Goal: Task Accomplishment & Management: Manage account settings

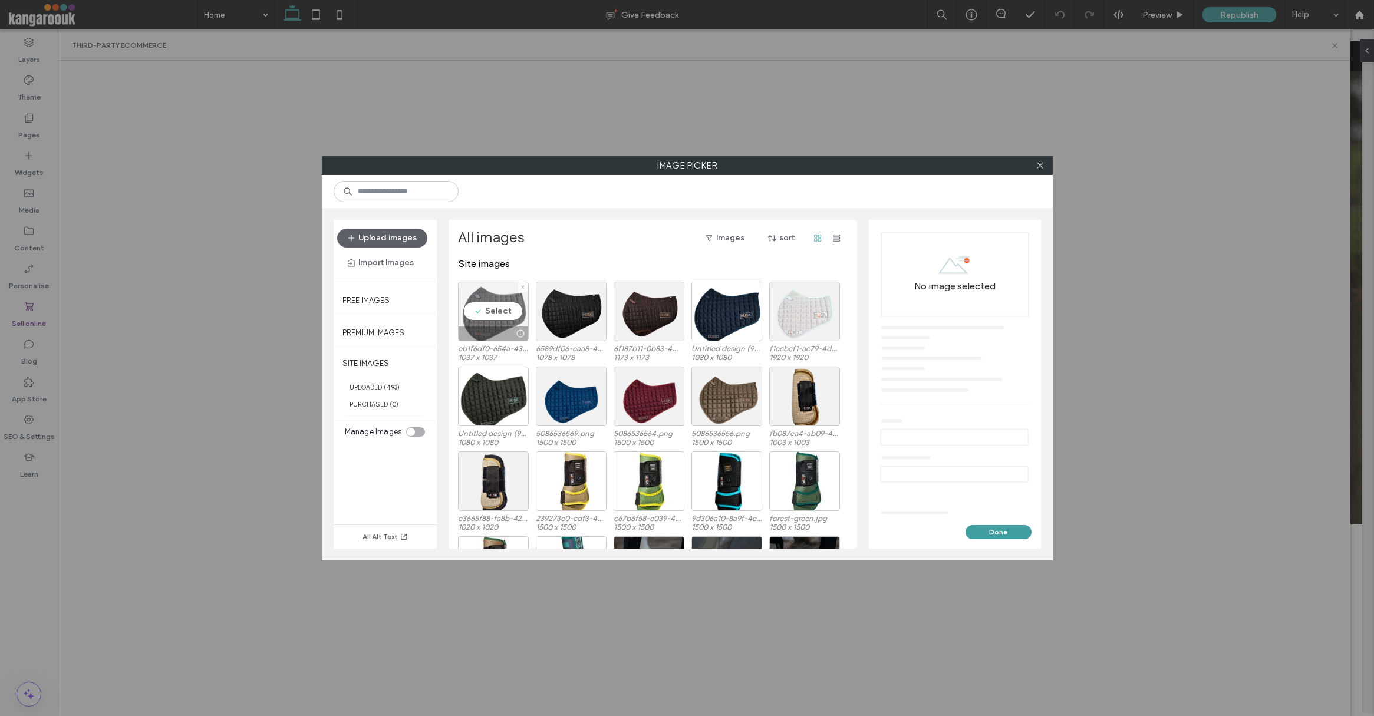
click at [487, 312] on div "Select" at bounding box center [493, 312] width 71 height 60
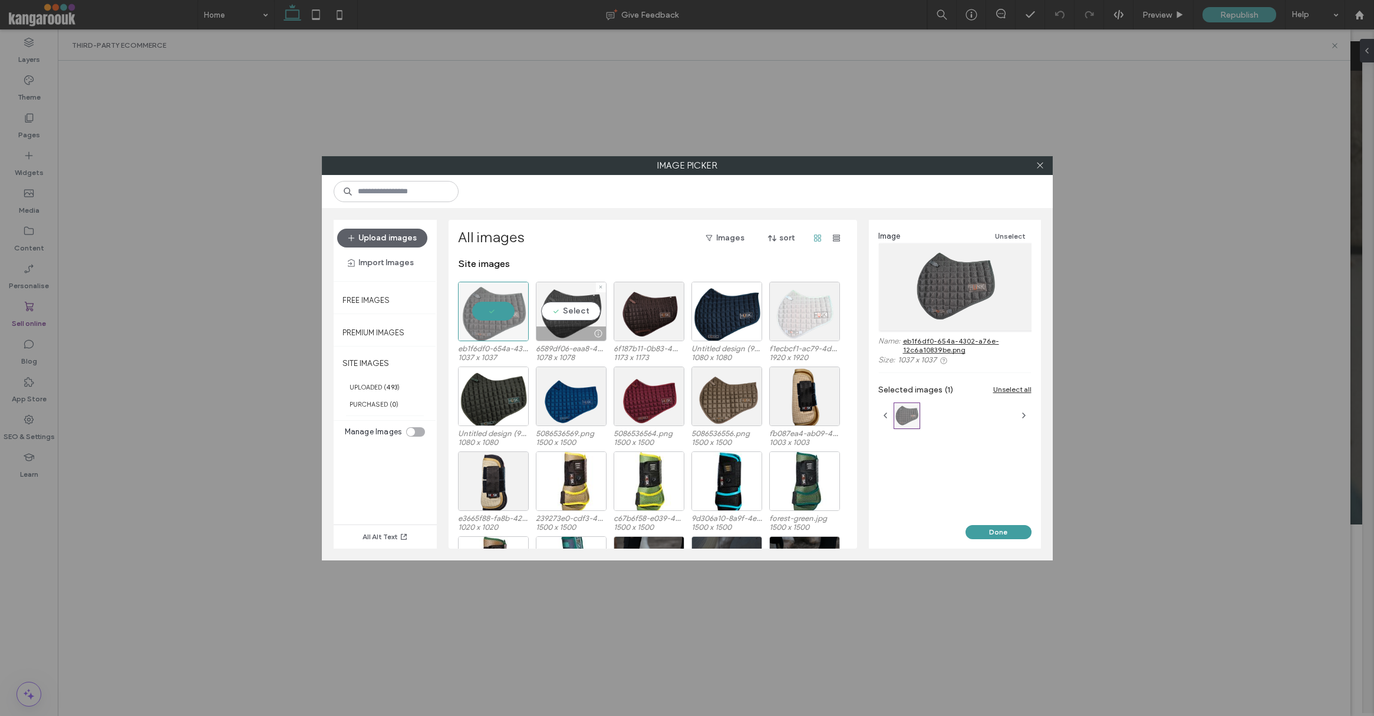
click at [560, 311] on div "Select" at bounding box center [571, 312] width 71 height 60
click at [660, 311] on div "Select" at bounding box center [649, 312] width 71 height 60
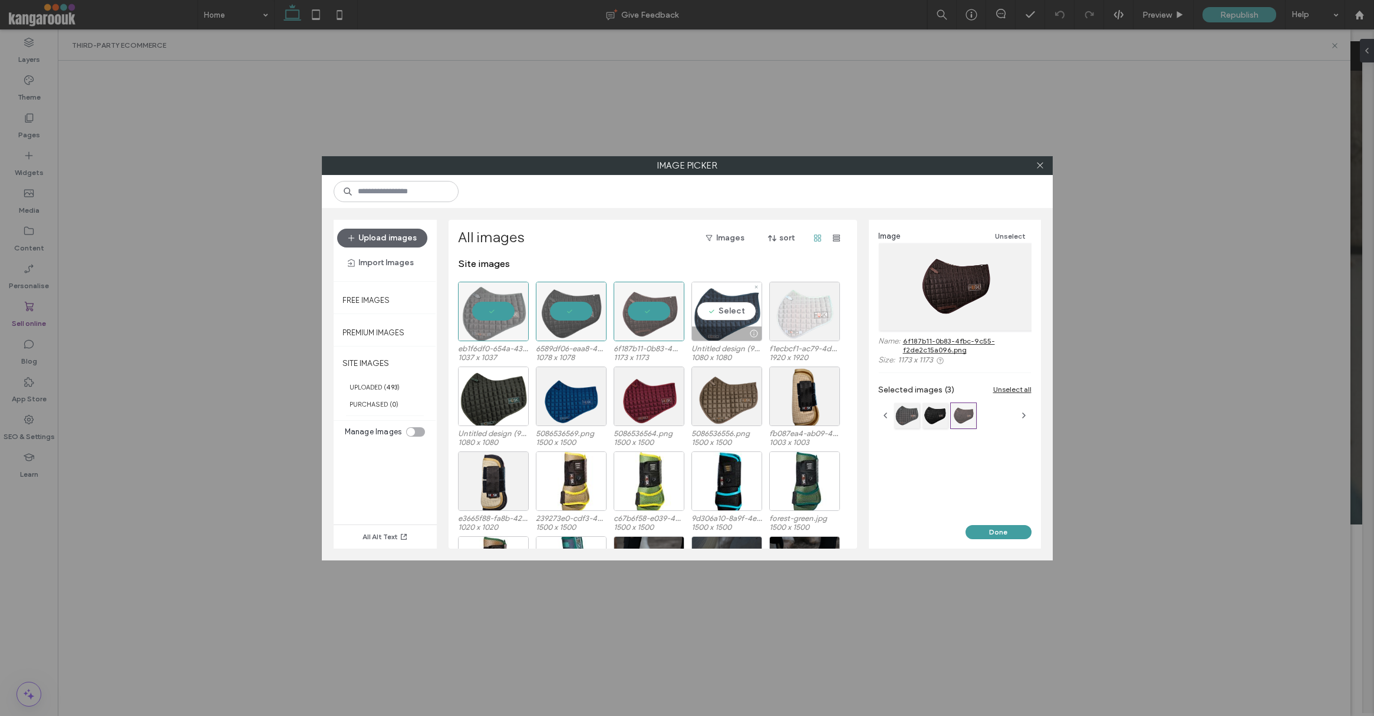
click at [736, 311] on div "Select" at bounding box center [727, 312] width 71 height 60
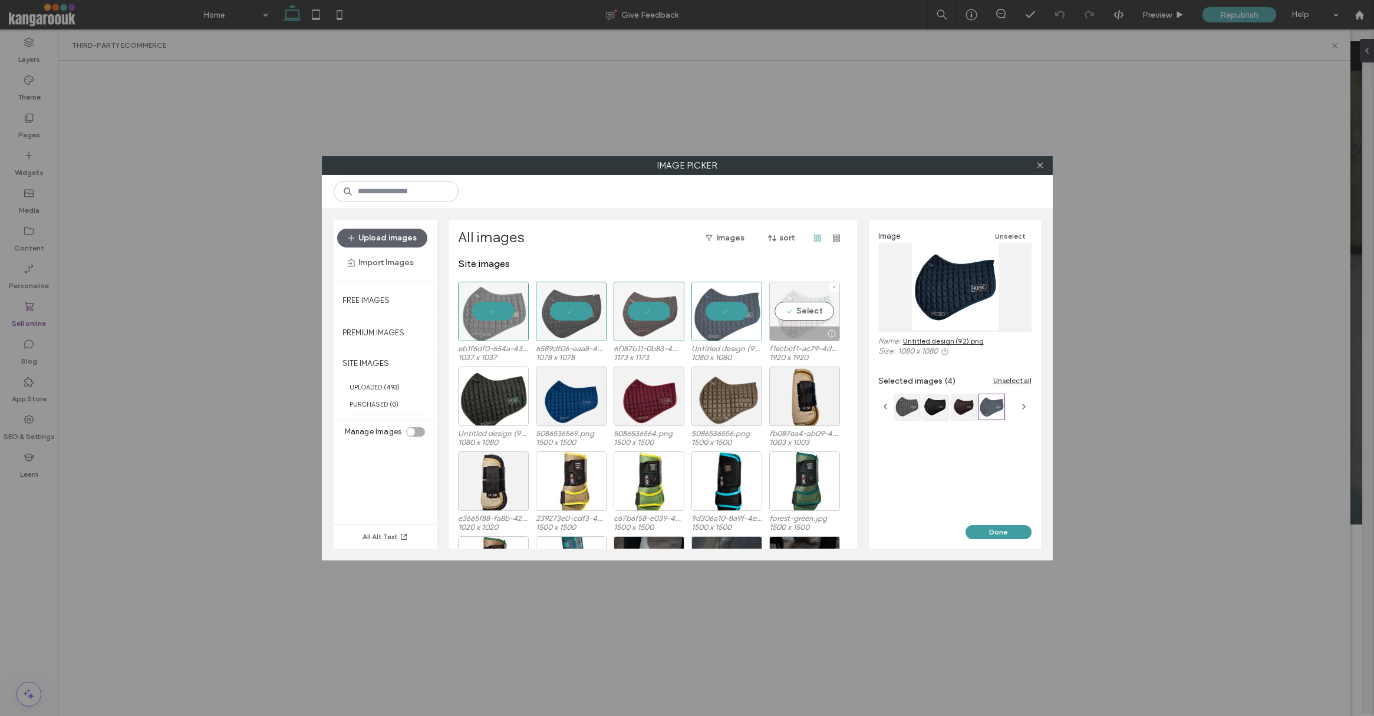
click at [815, 312] on div "Select" at bounding box center [804, 312] width 71 height 60
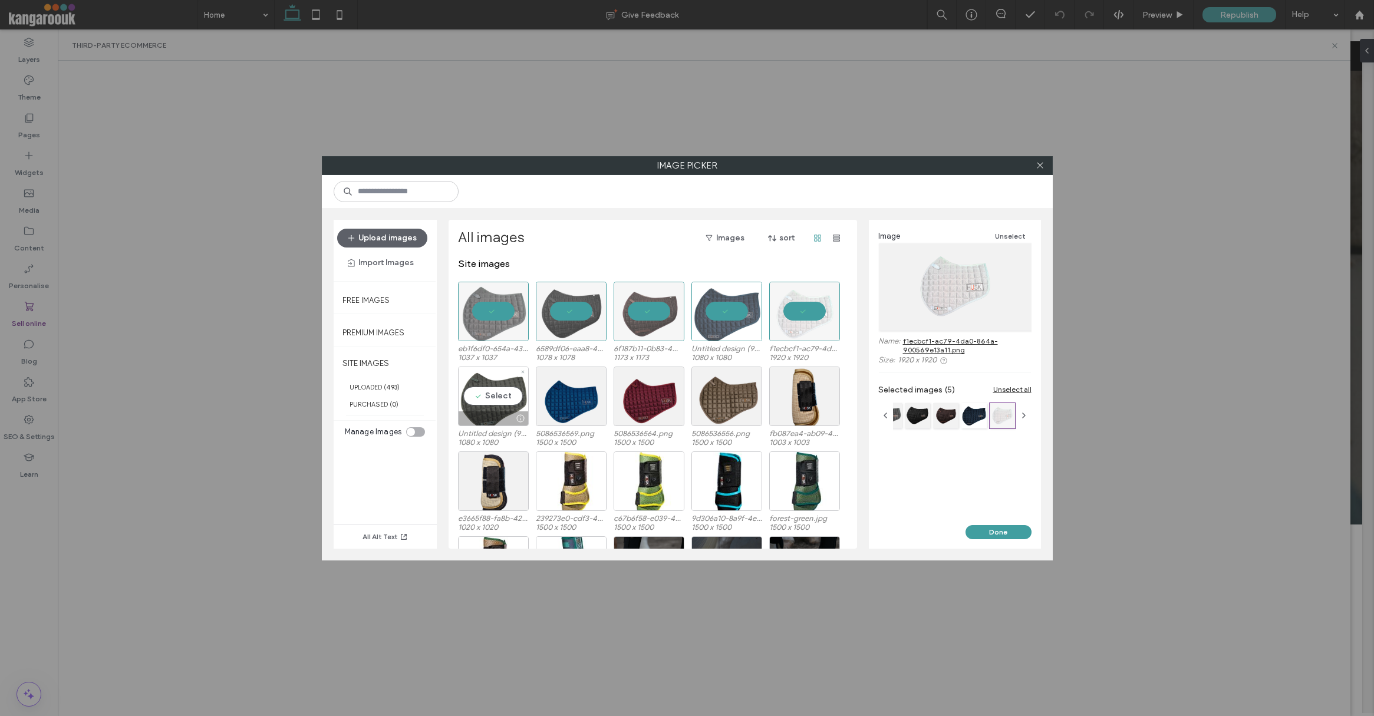
click at [493, 393] on div "Select" at bounding box center [493, 397] width 71 height 60
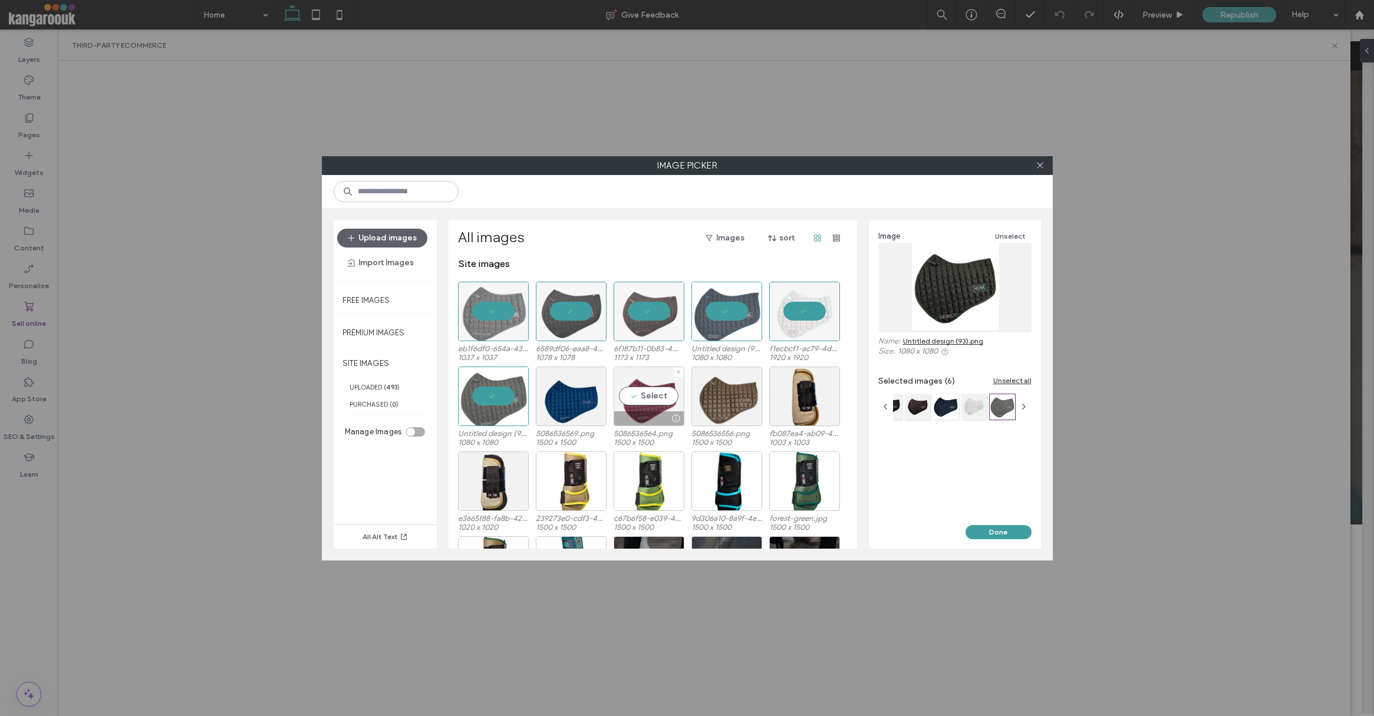
click at [670, 393] on div "Select" at bounding box center [649, 397] width 71 height 60
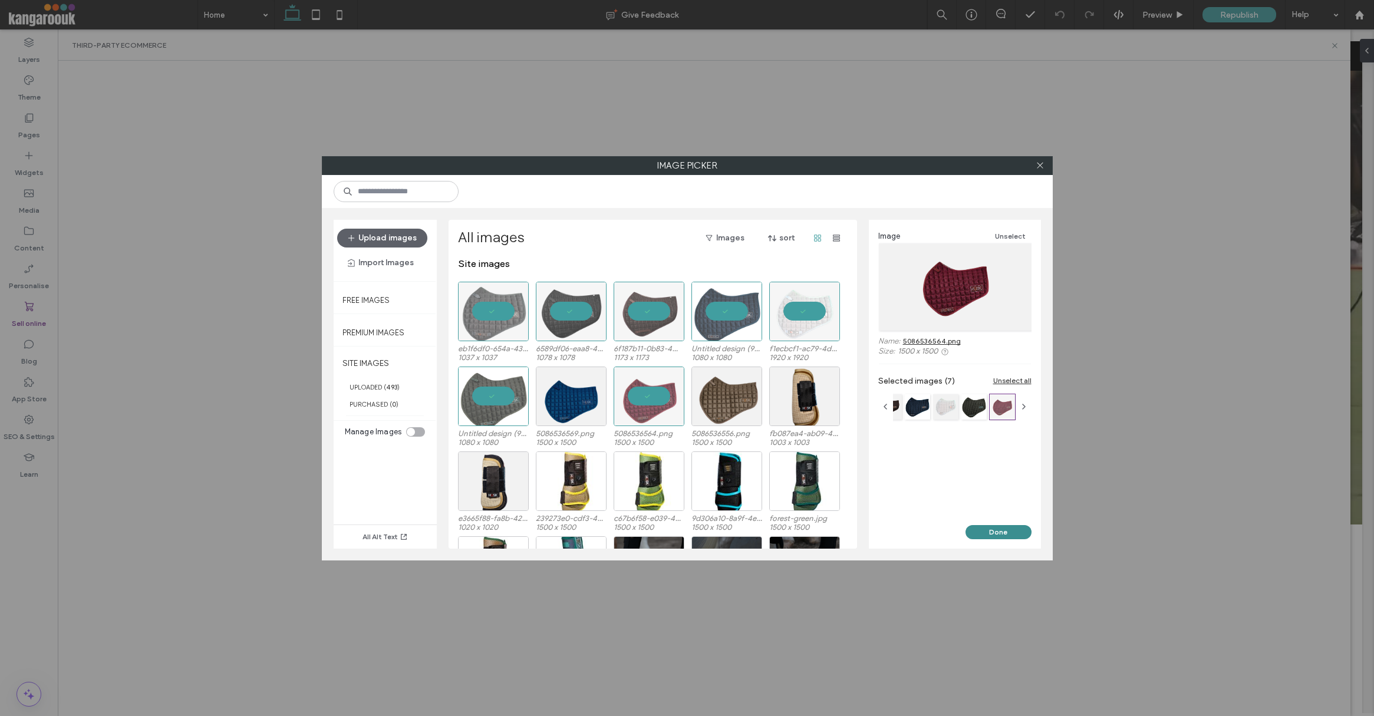
click at [994, 534] on button "Done" at bounding box center [999, 532] width 66 height 14
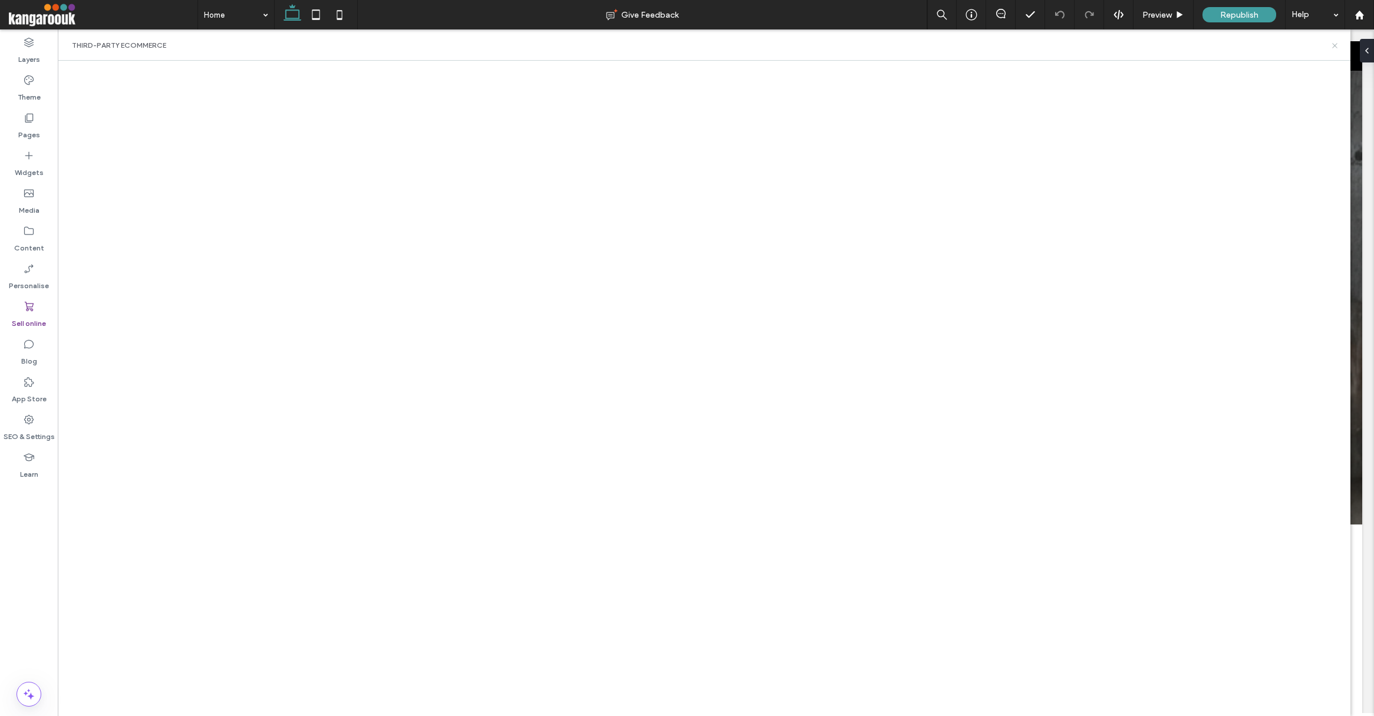
click at [1337, 42] on icon at bounding box center [1335, 45] width 9 height 9
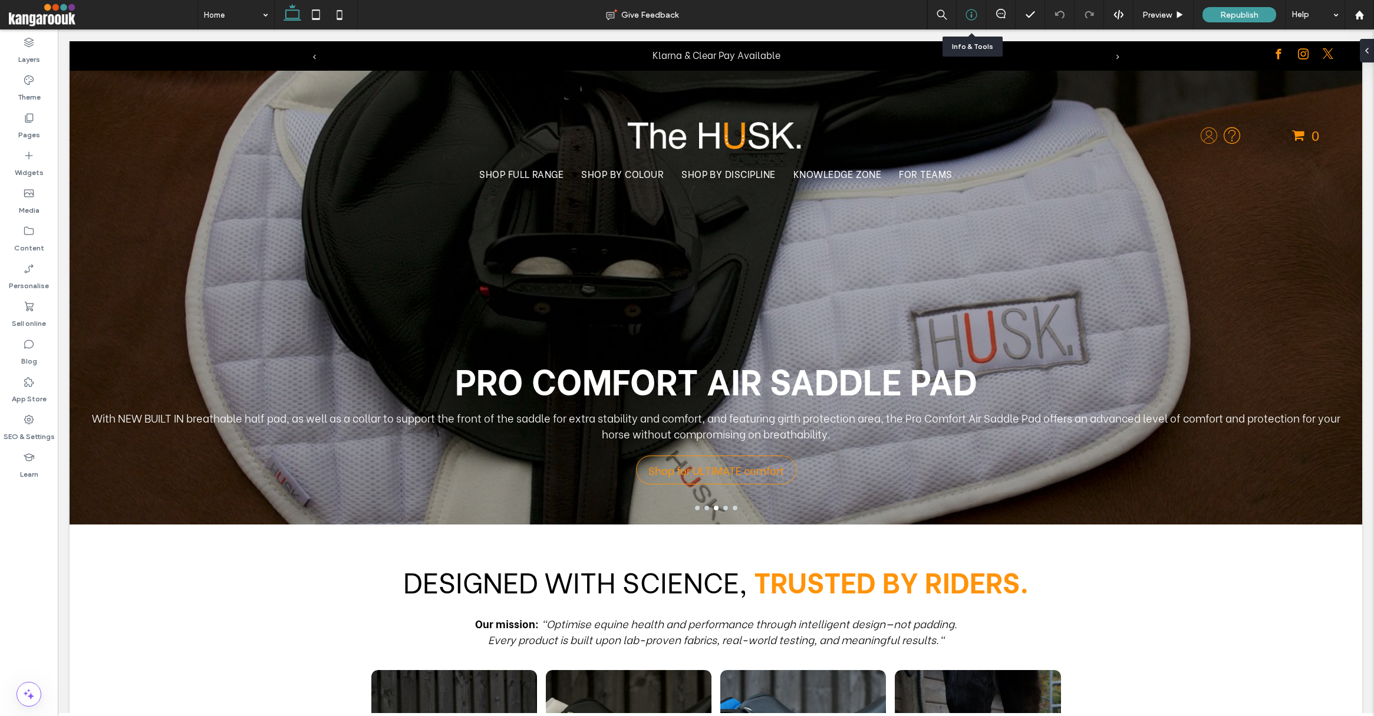
click at [975, 14] on icon at bounding box center [972, 15] width 12 height 12
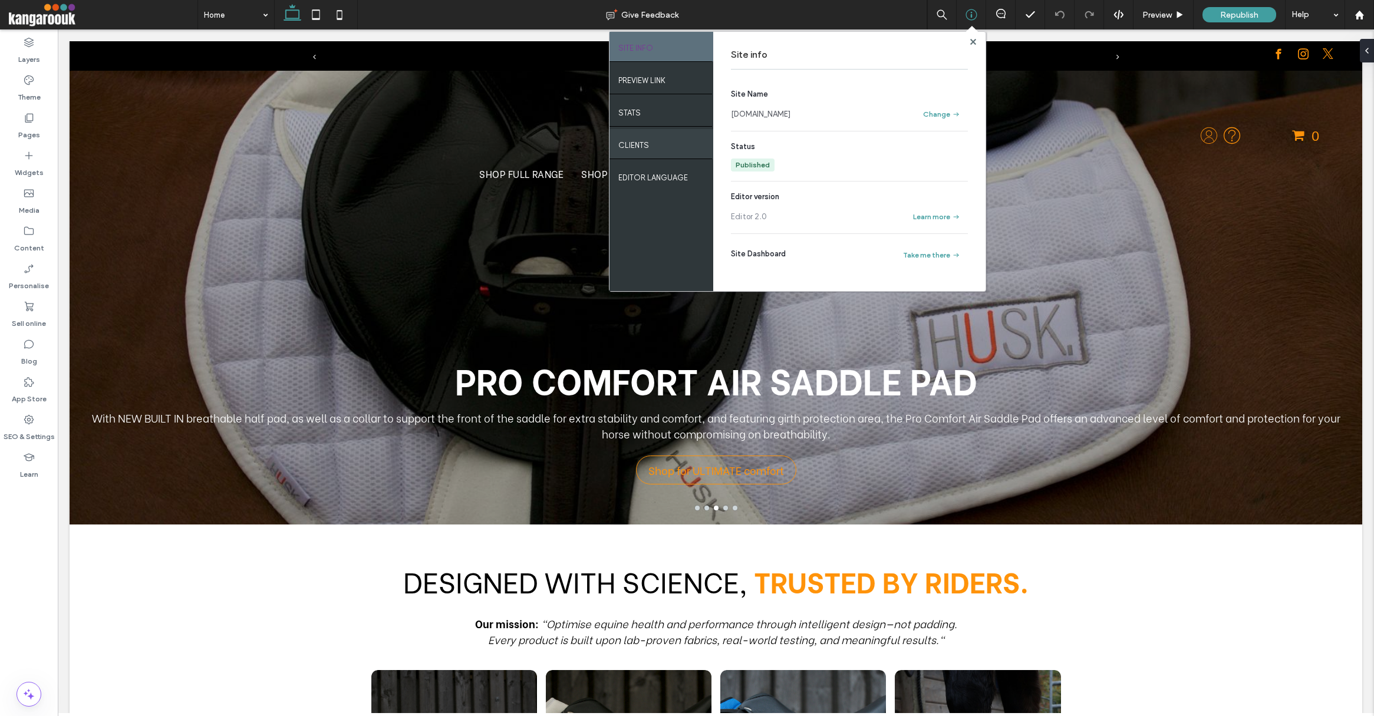
click at [641, 139] on label "Clients" at bounding box center [633, 142] width 31 height 15
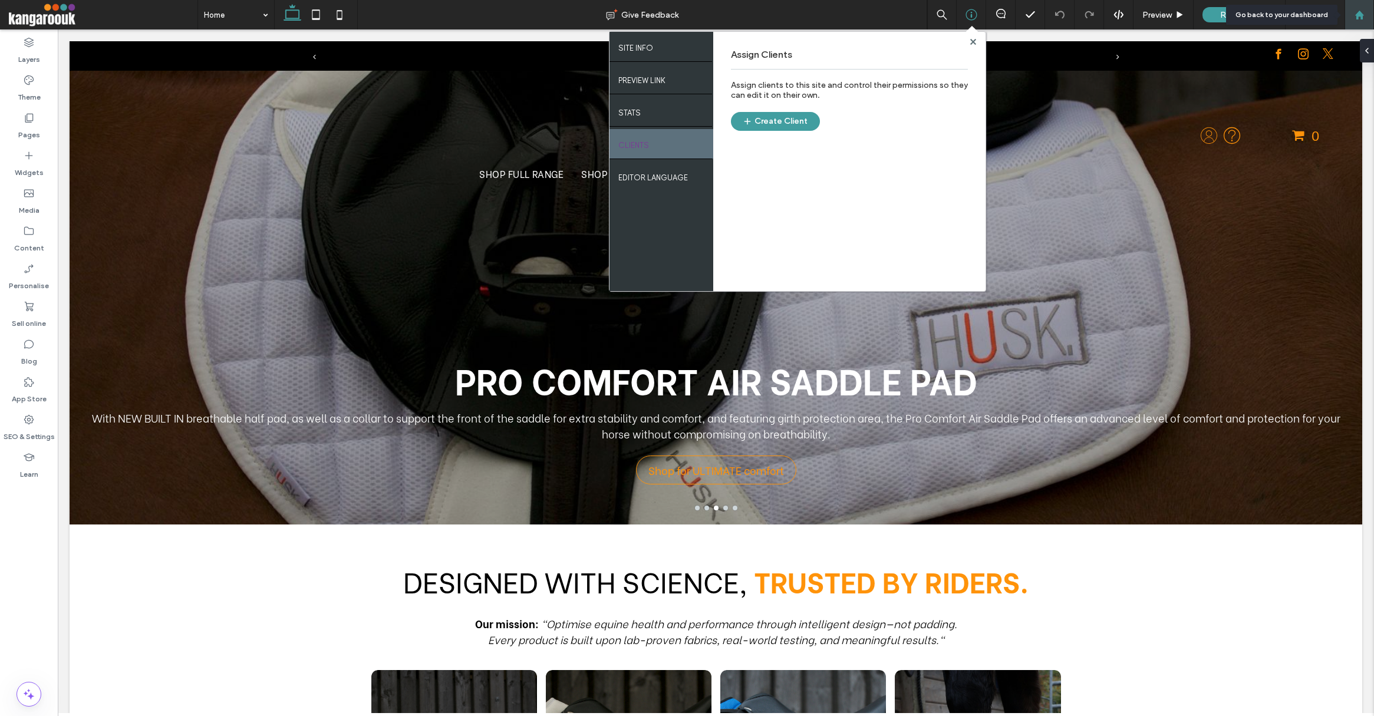
click at [1358, 15] on use at bounding box center [1359, 14] width 9 height 9
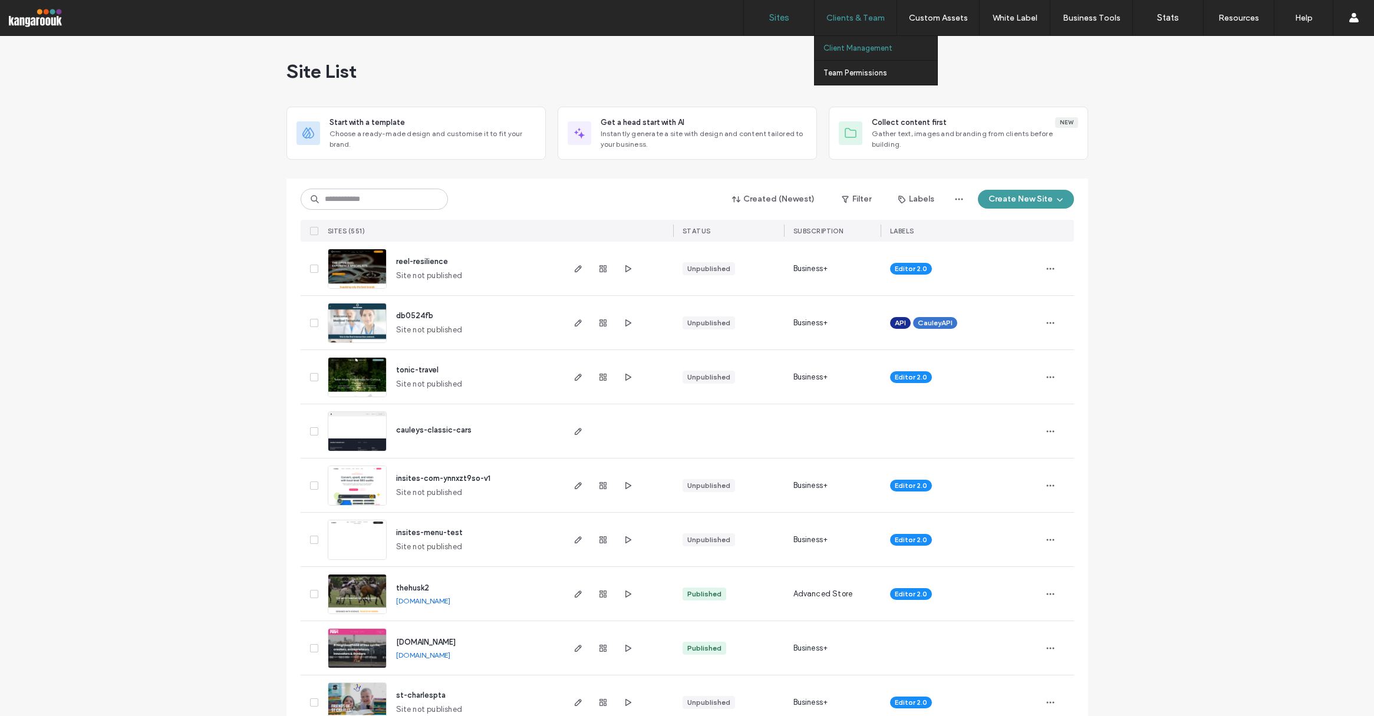
click at [858, 47] on label "Client Management" at bounding box center [858, 48] width 69 height 9
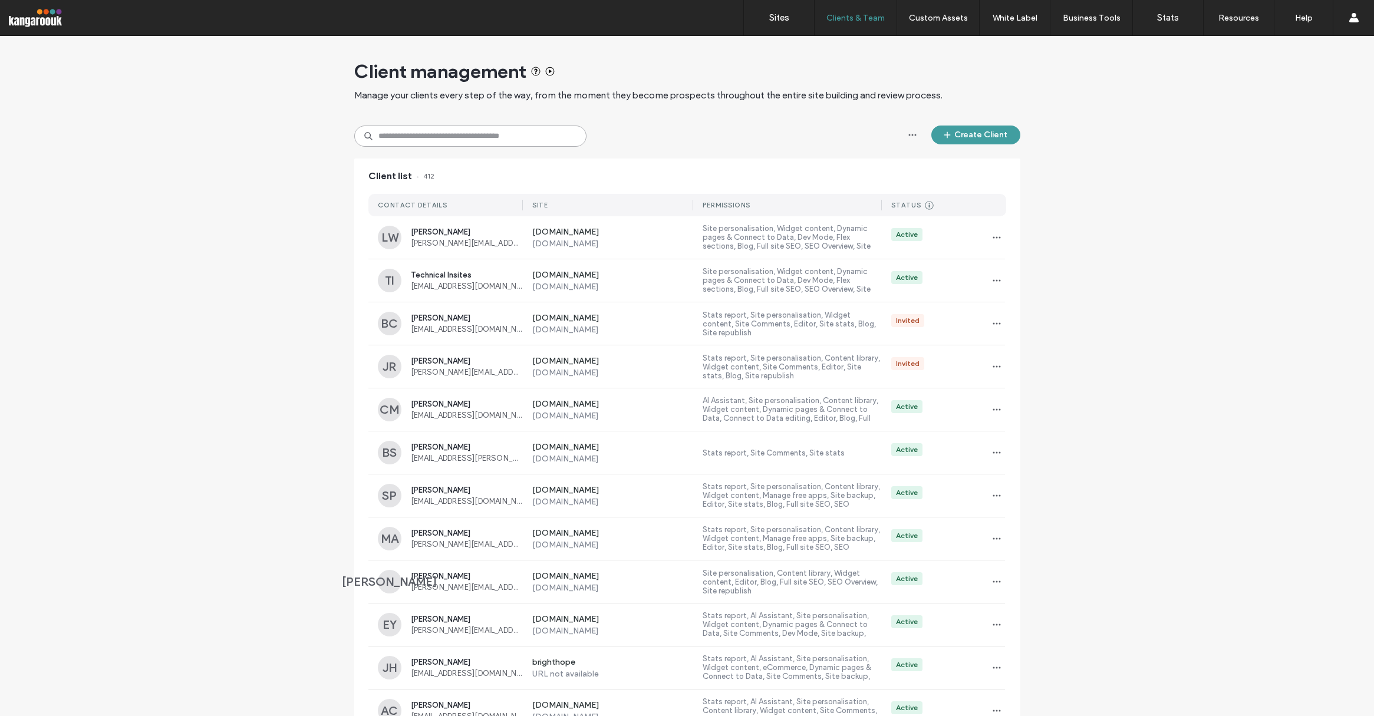
click at [432, 139] on input at bounding box center [470, 136] width 232 height 21
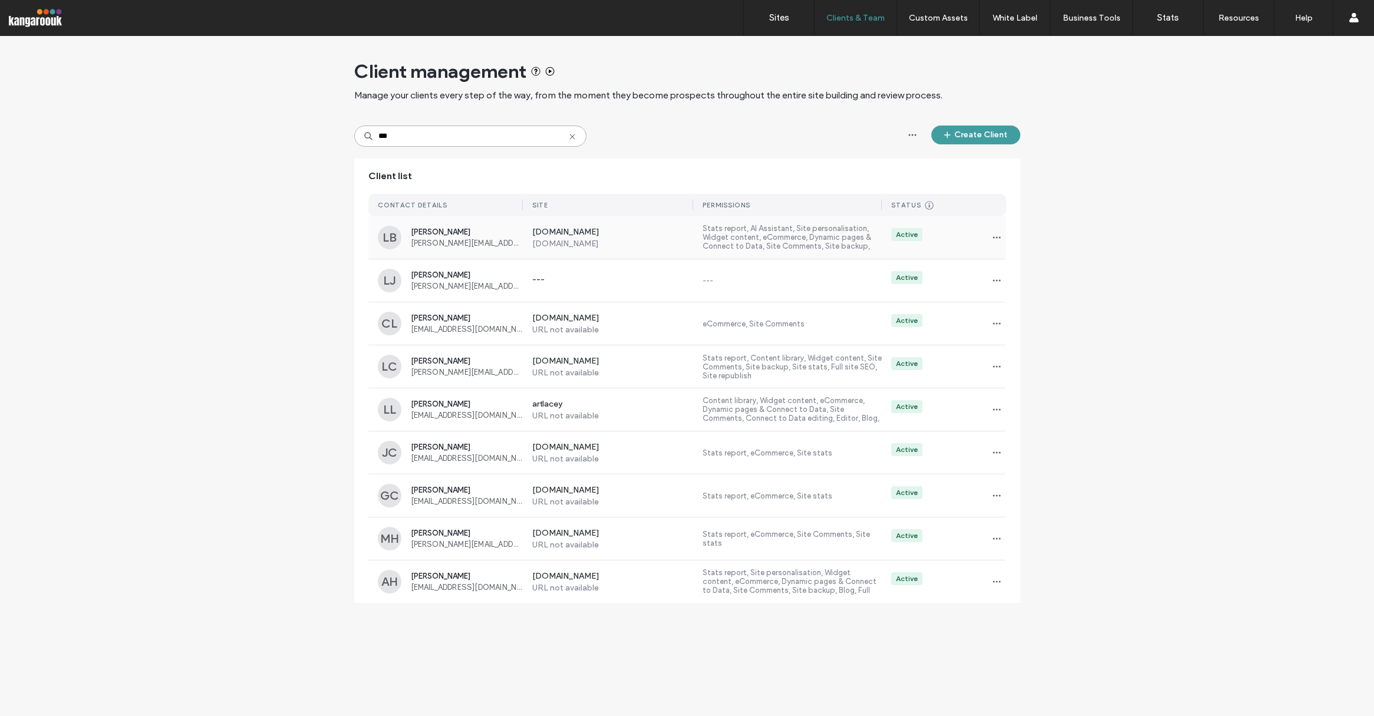
type input "***"
click at [484, 245] on span "louise@thehusk.co.uk" at bounding box center [467, 243] width 112 height 9
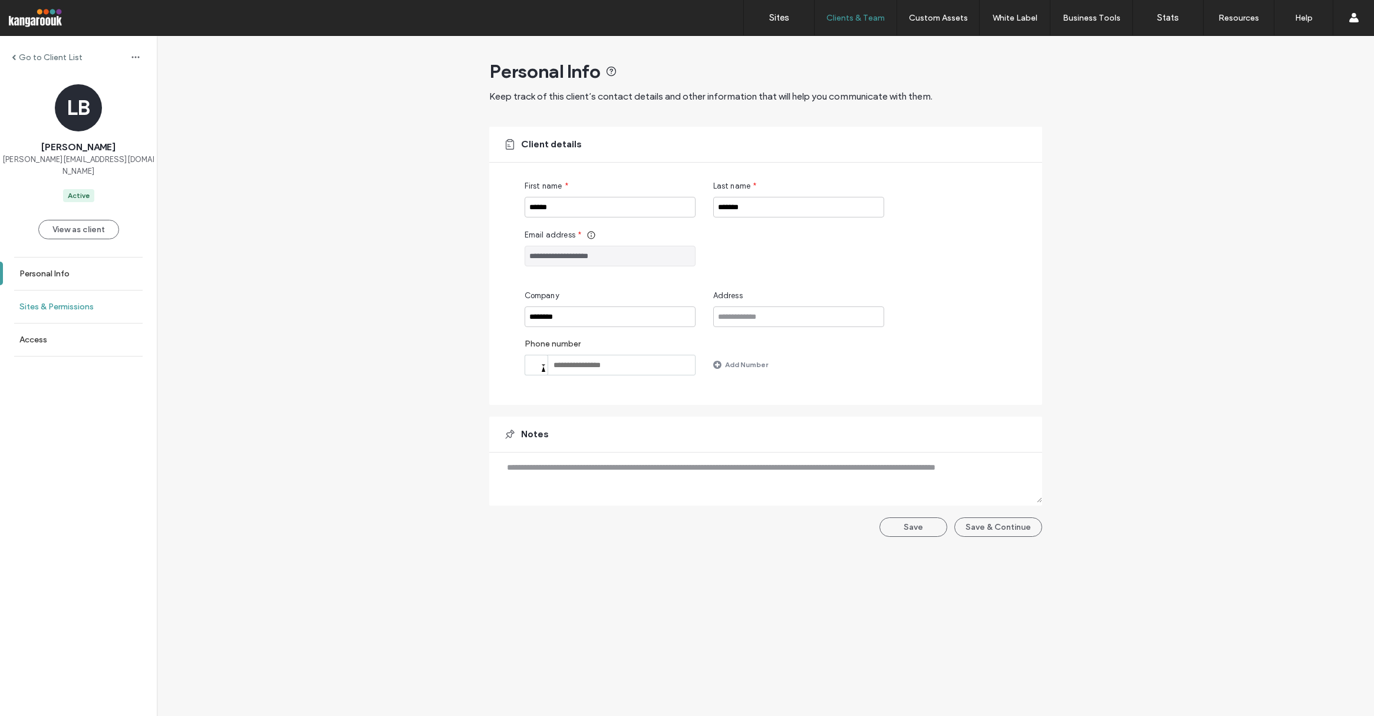
click at [32, 302] on label "Sites & Permissions" at bounding box center [56, 307] width 74 height 10
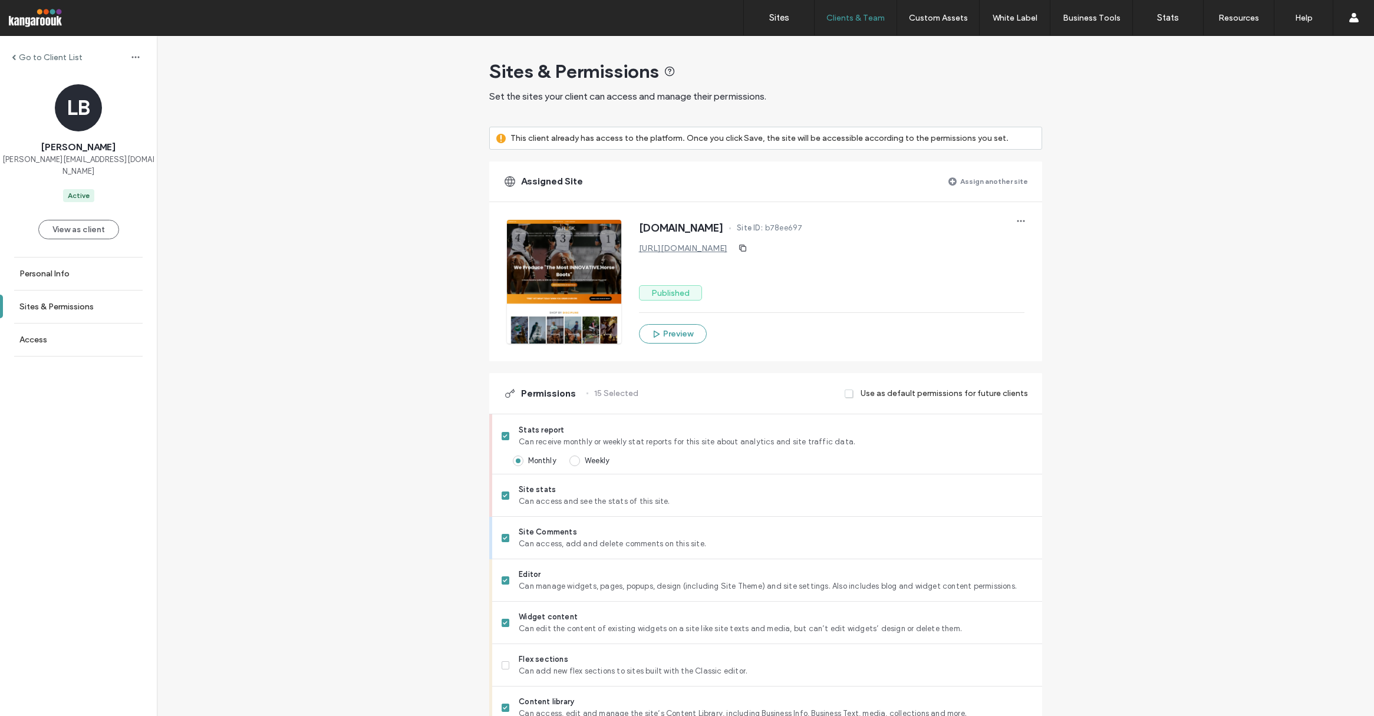
click at [988, 180] on label "Assign another site" at bounding box center [994, 181] width 68 height 21
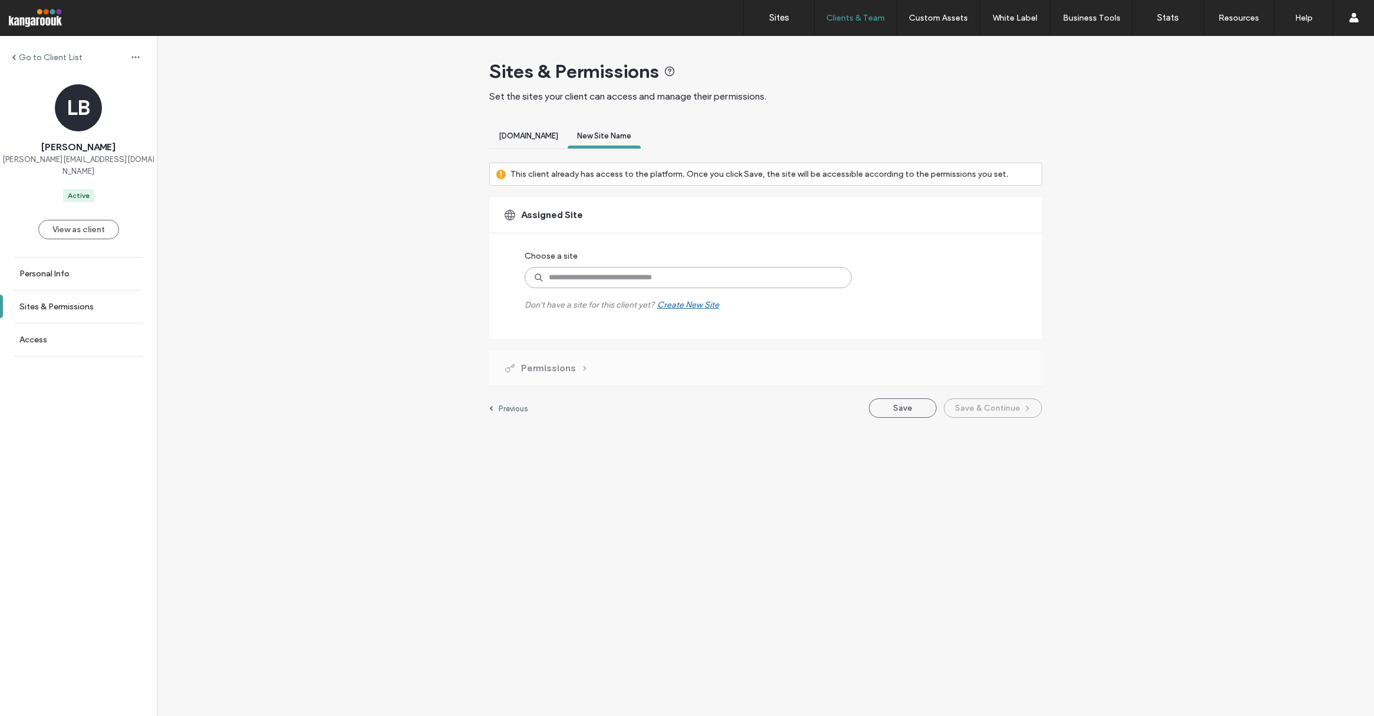
click at [649, 274] on input at bounding box center [688, 277] width 327 height 21
type input "****"
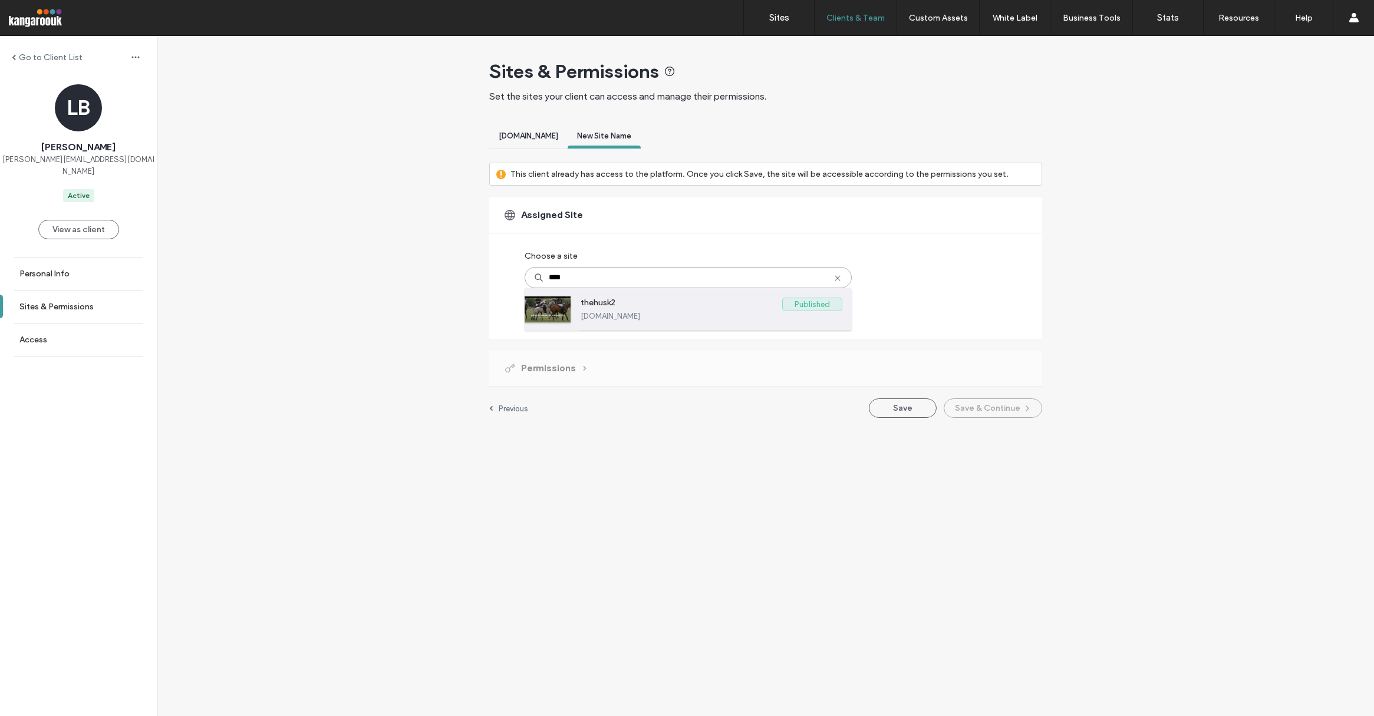
click at [620, 311] on label "thehusk2" at bounding box center [682, 305] width 202 height 14
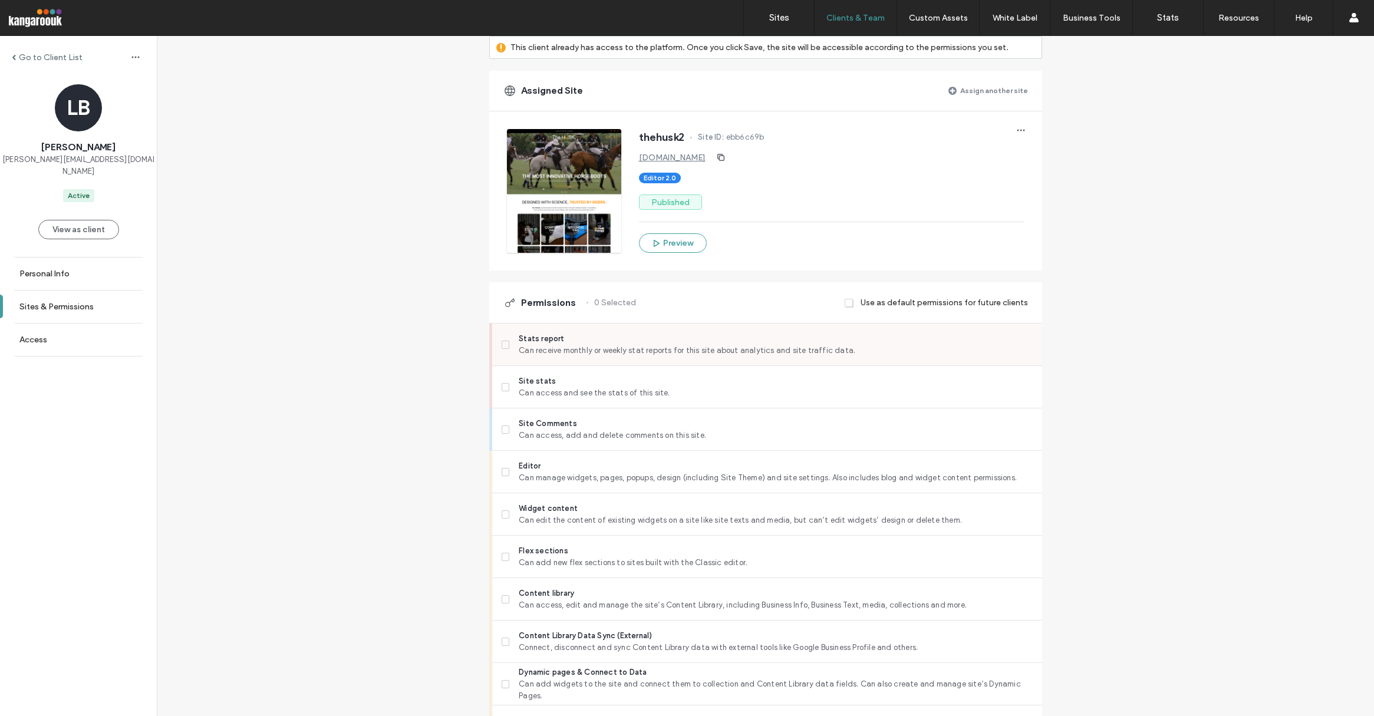
scroll to position [146, 0]
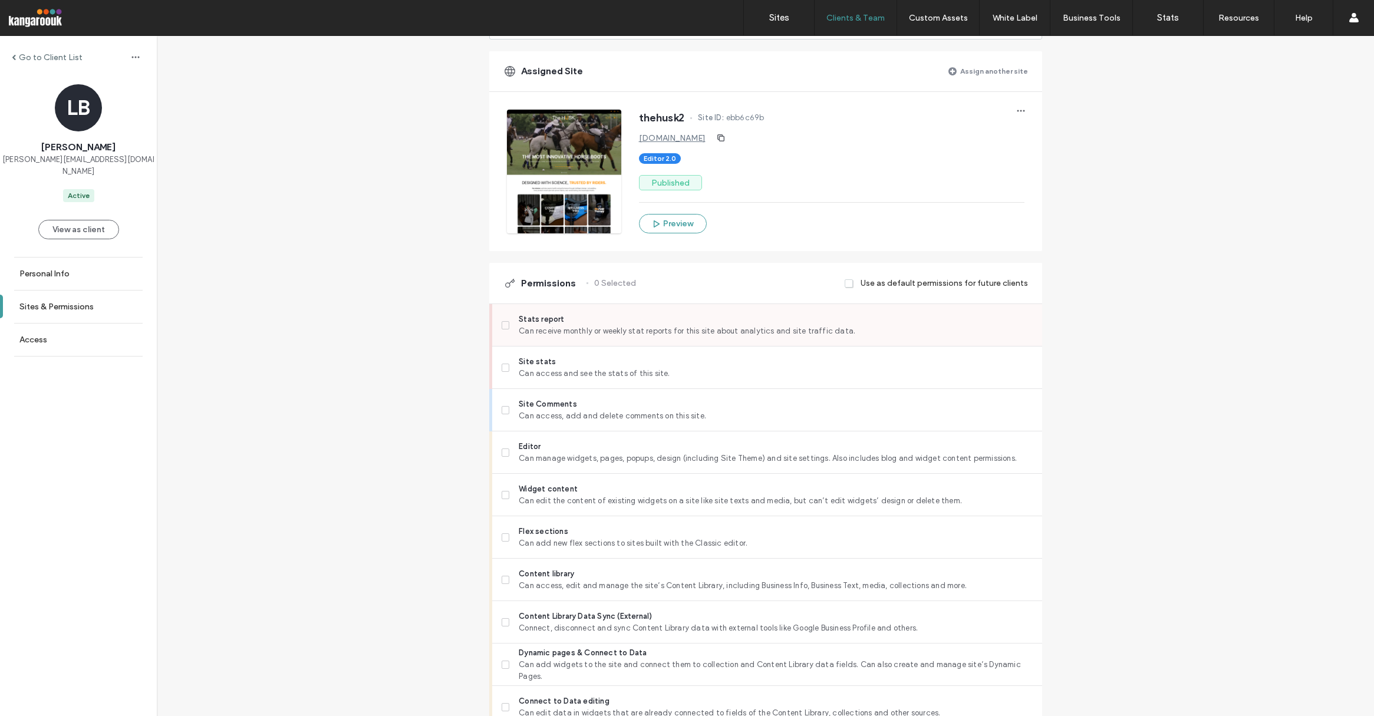
click at [568, 329] on span "Can receive monthly or weekly stat reports for this site about analytics and si…" at bounding box center [776, 331] width 514 height 12
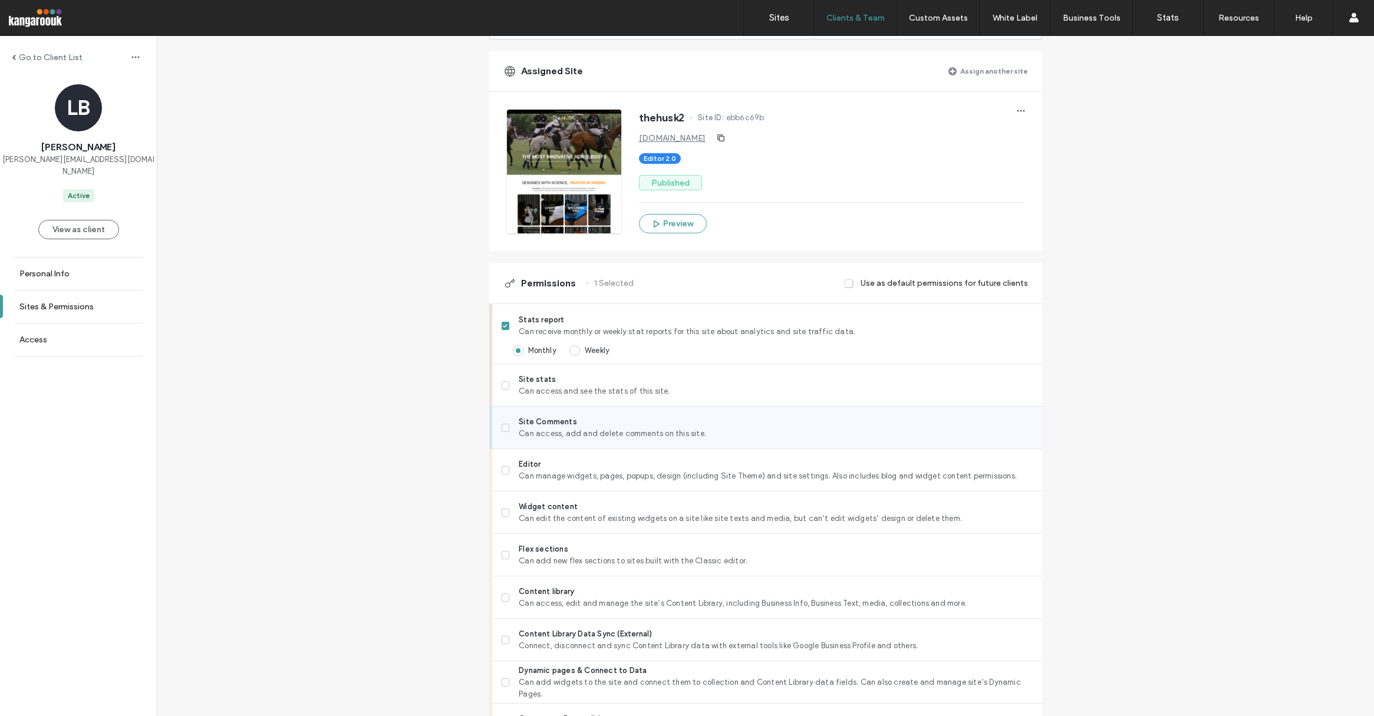
click at [591, 416] on span "Site Comments" at bounding box center [776, 422] width 514 height 12
click at [669, 337] on span "Can receive monthly or weekly stat reports for this site about analytics and si…" at bounding box center [776, 332] width 514 height 12
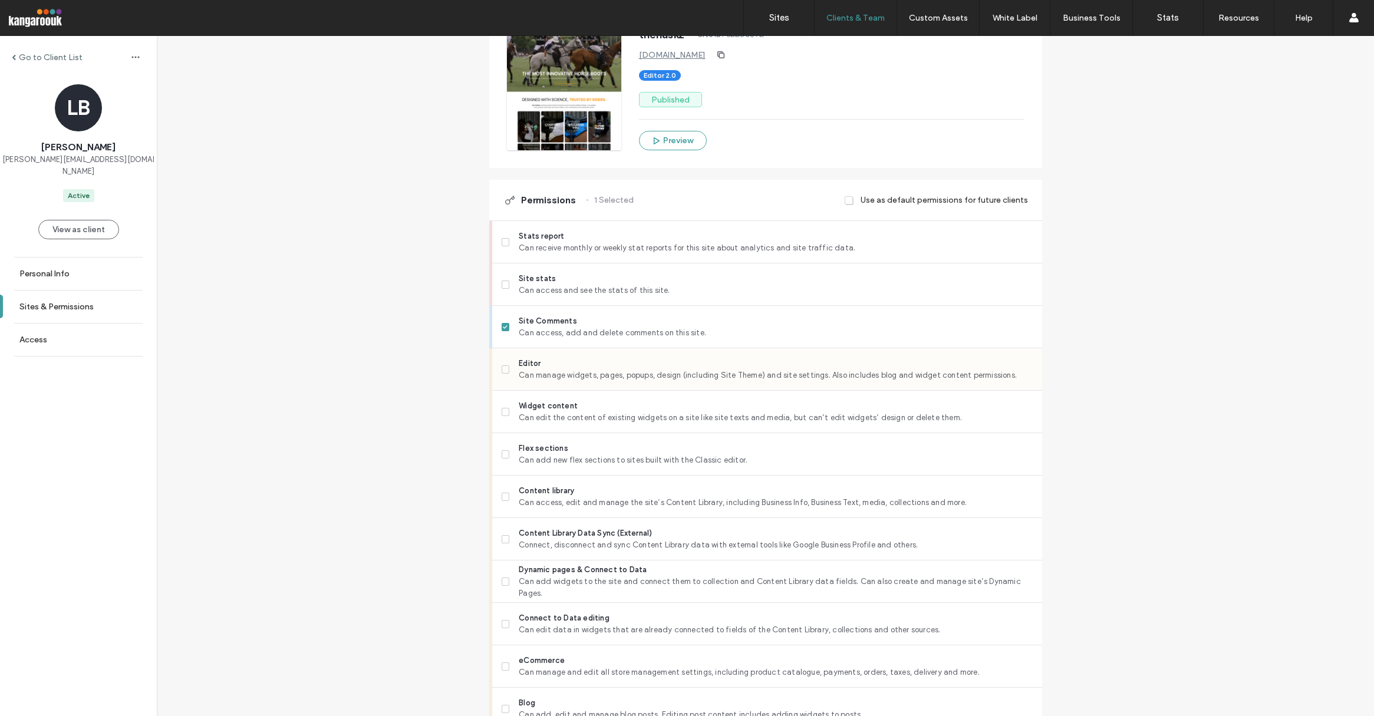
scroll to position [232, 0]
click at [639, 370] on span "Can manage widgets, pages, popups, design (including Site Theme) and site setti…" at bounding box center [776, 373] width 514 height 12
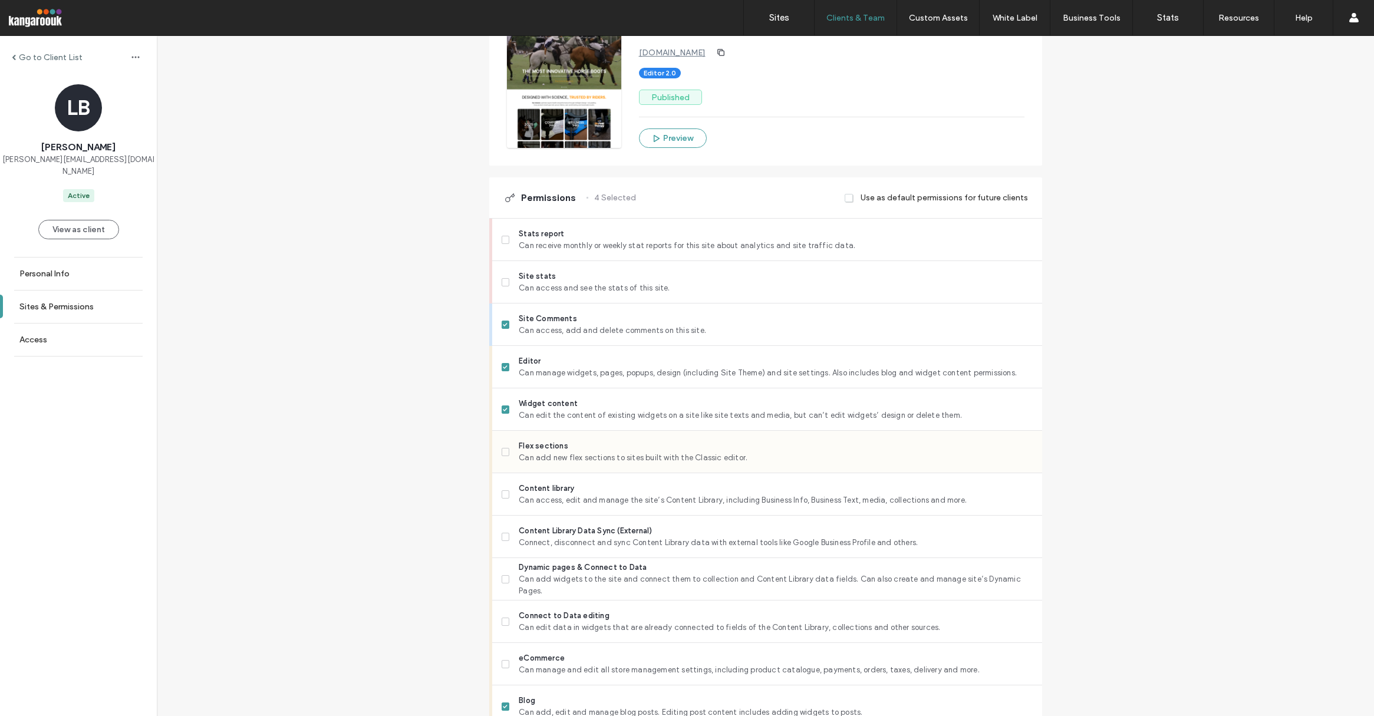
click at [623, 448] on span "Flex sections" at bounding box center [776, 446] width 514 height 12
click at [622, 495] on span "Can access, edit and manage the site’s Content Library, including Business Info…" at bounding box center [776, 501] width 514 height 12
drag, startPoint x: 620, startPoint y: 538, endPoint x: 615, endPoint y: 580, distance: 42.1
click at [620, 538] on span "Connect, disconnect and sync Content Library data with external tools like Goog…" at bounding box center [776, 543] width 514 height 12
drag, startPoint x: 614, startPoint y: 583, endPoint x: 611, endPoint y: 617, distance: 34.3
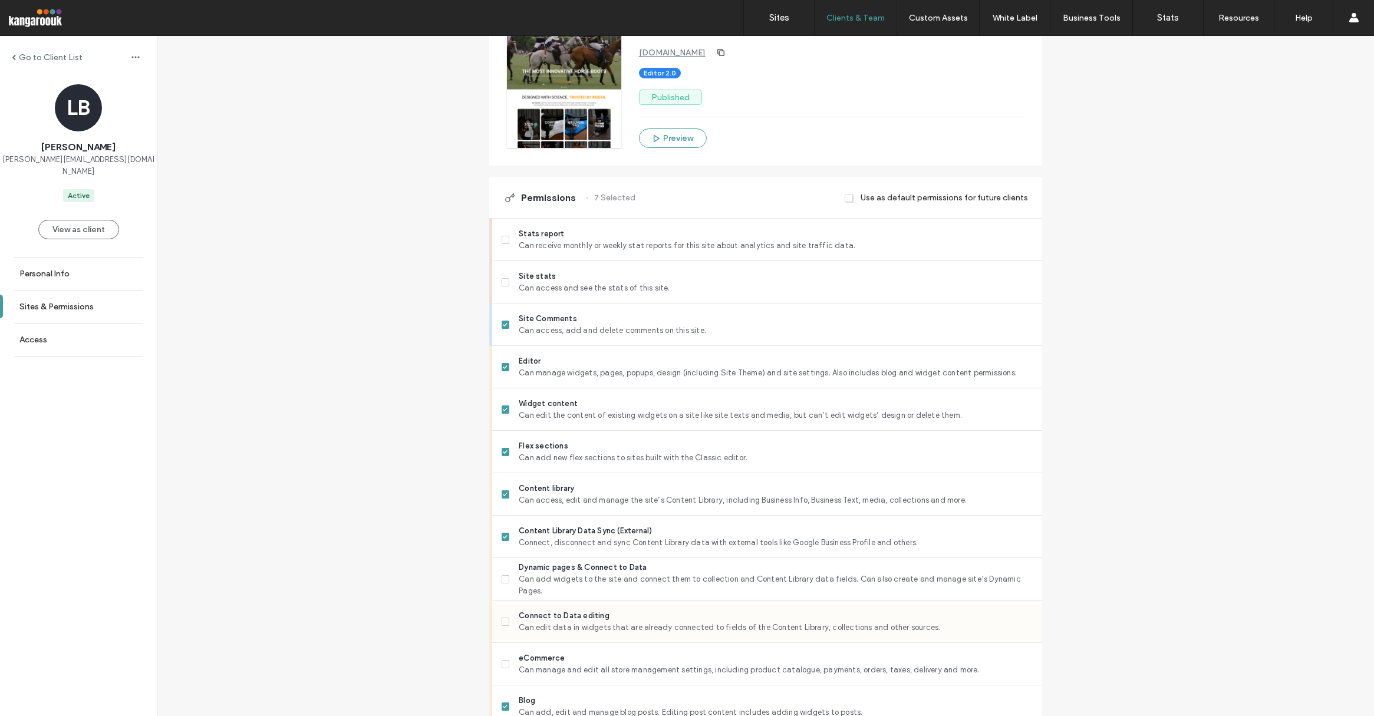
click at [614, 584] on span "Can add widgets to the site and connect them to collection and Content Library …" at bounding box center [776, 586] width 514 height 24
click at [607, 631] on span "Can edit data in widgets that are already connected to fields of the Content Li…" at bounding box center [776, 628] width 514 height 12
drag, startPoint x: 611, startPoint y: 565, endPoint x: 620, endPoint y: 614, distance: 49.8
click at [611, 565] on div "Dynamic pages & Connect to Data Can add widgets to the site and connect them to…" at bounding box center [772, 579] width 541 height 42
click at [619, 585] on span "Can add widgets to the site and connect them to collection and Content Library …" at bounding box center [776, 586] width 514 height 24
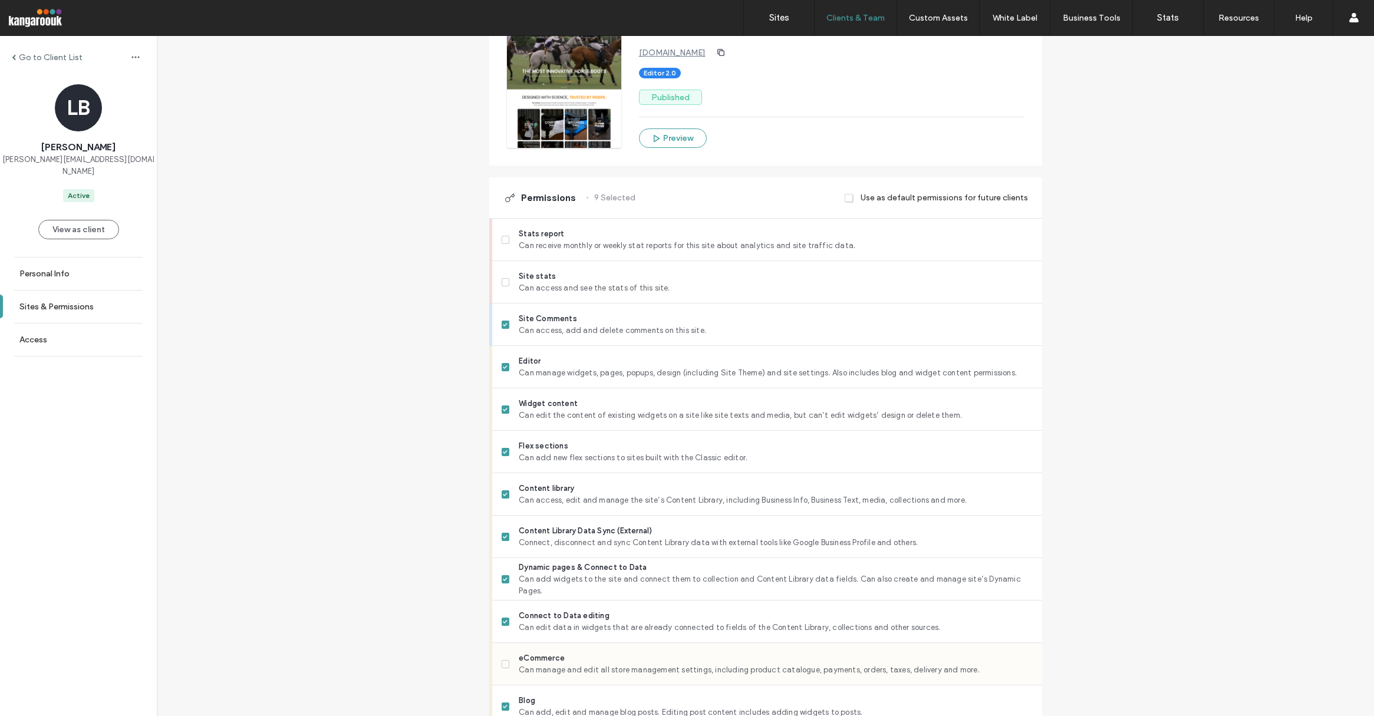
click at [597, 666] on span "Can manage and edit all store management settings, including product catalogue,…" at bounding box center [776, 670] width 514 height 12
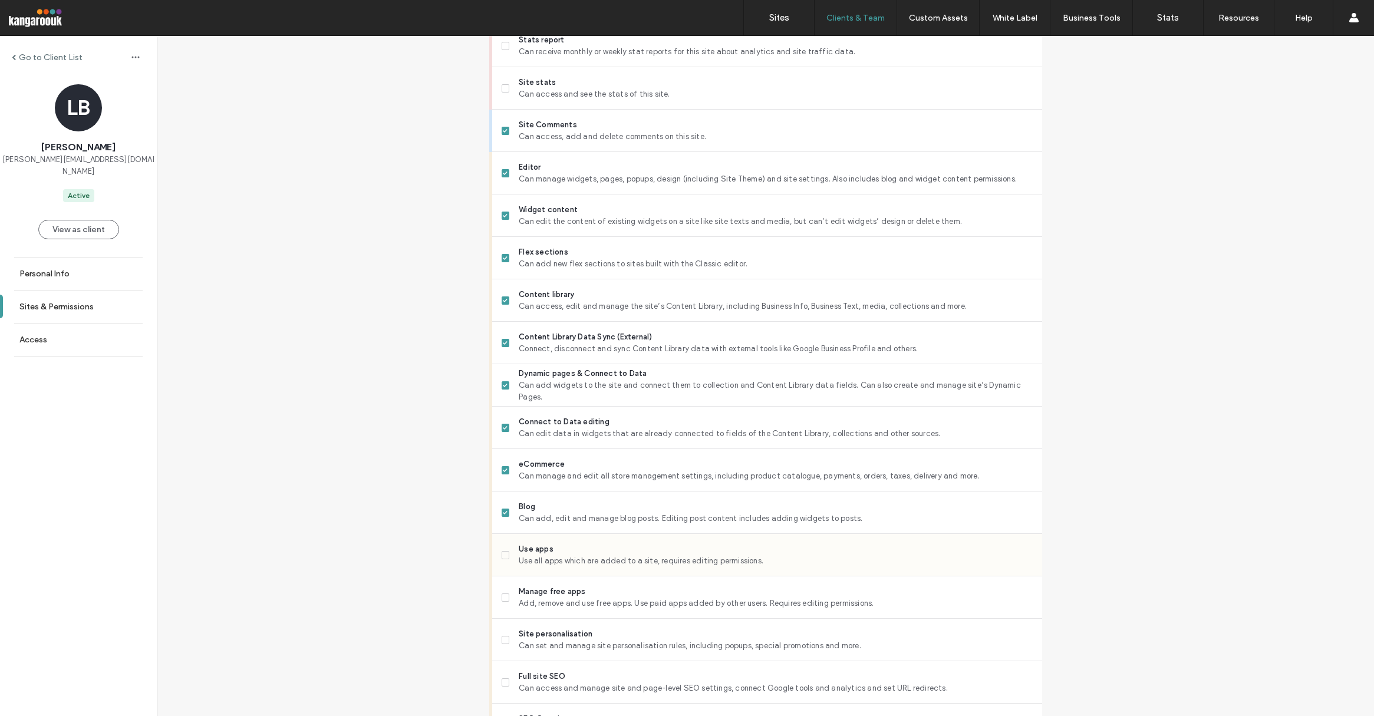
scroll to position [426, 0]
drag, startPoint x: 588, startPoint y: 566, endPoint x: 584, endPoint y: 581, distance: 15.2
click at [588, 564] on div "Use apps Use all apps which are added to a site, requires editing permissions." at bounding box center [772, 555] width 541 height 42
click at [577, 592] on span "Manage free apps" at bounding box center [776, 591] width 514 height 12
click at [597, 550] on span "Use apps" at bounding box center [776, 549] width 514 height 12
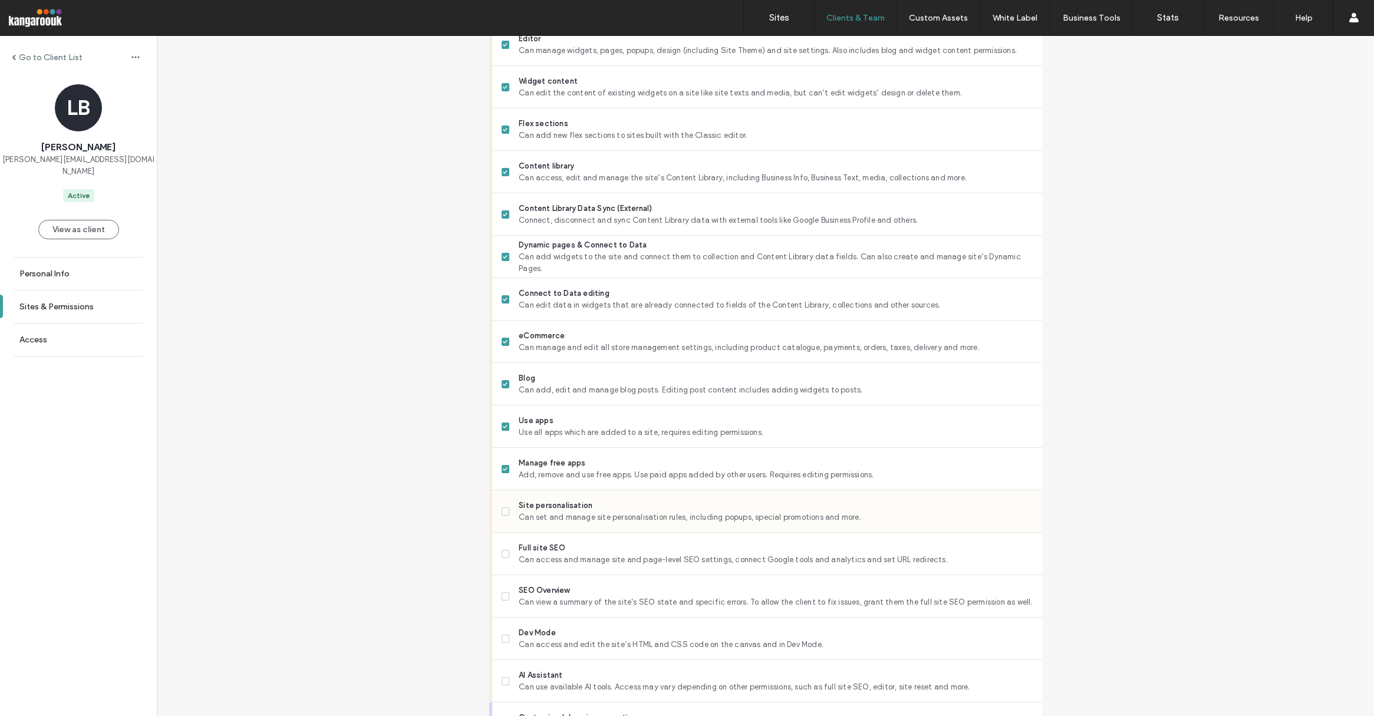
scroll to position [567, 0]
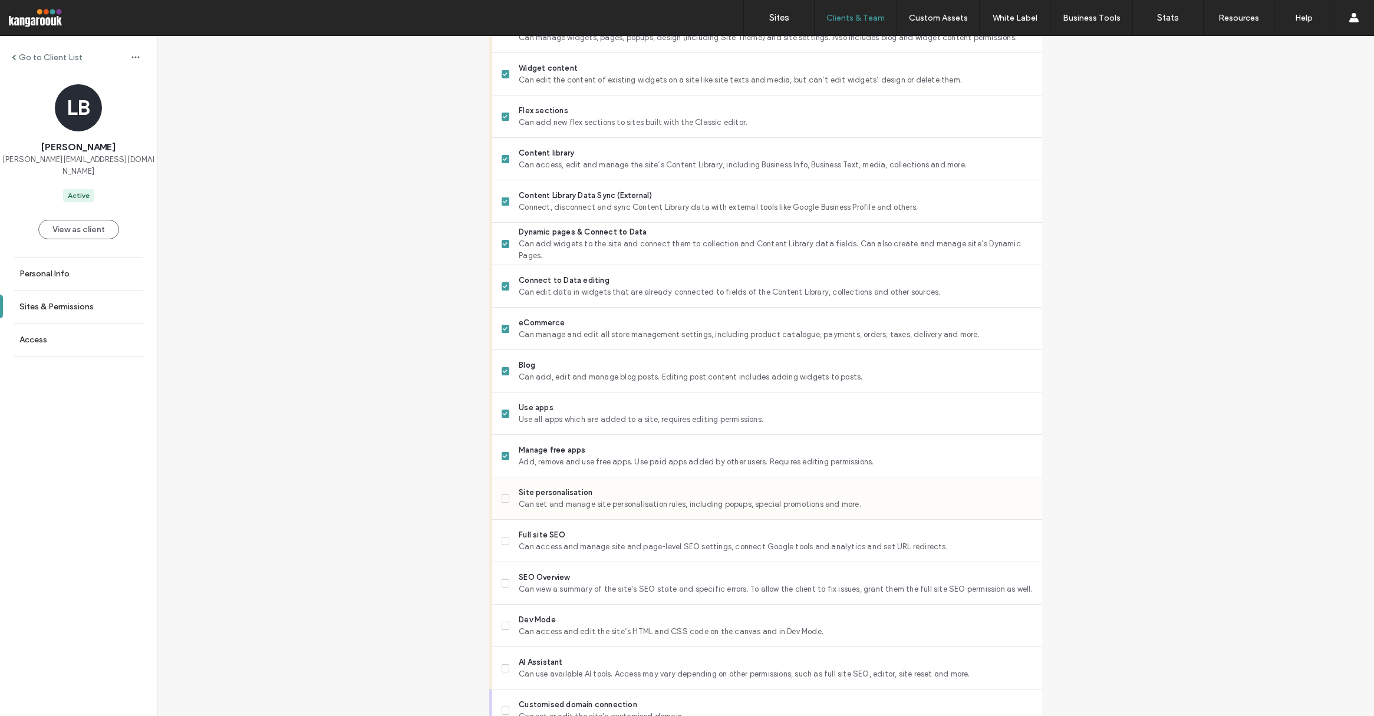
click at [594, 501] on span "Can set and manage site personalisation rules, including popups, special promot…" at bounding box center [776, 505] width 514 height 12
click at [587, 536] on span "Full site SEO" at bounding box center [776, 535] width 514 height 12
click at [559, 598] on div "SEO Overview Can view a summary of the site's SEO state and specific errors. To…" at bounding box center [772, 583] width 541 height 42
click at [560, 632] on span "Can access and edit the site’s HTML and CSS code on the canvas and in Dev Mode." at bounding box center [776, 632] width 514 height 12
drag, startPoint x: 552, startPoint y: 675, endPoint x: 601, endPoint y: 610, distance: 80.4
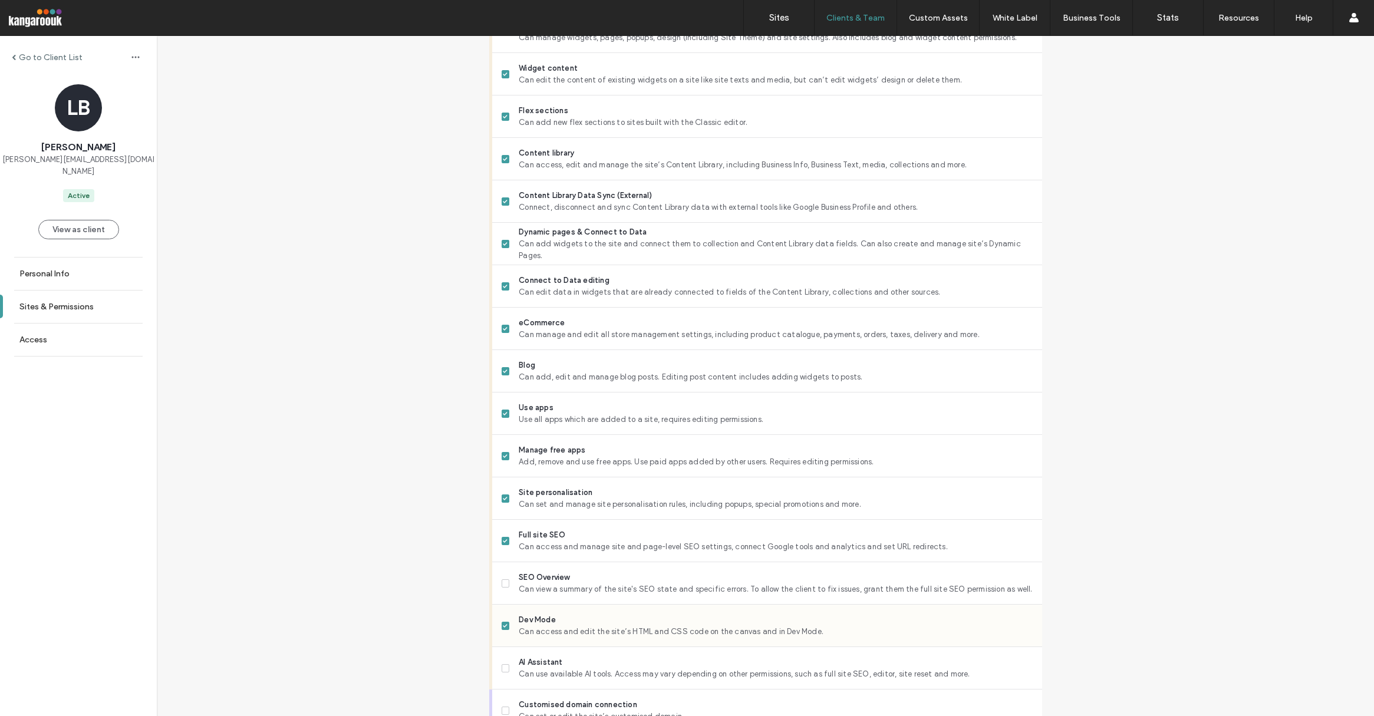
click at [553, 675] on span "Can use available AI tools. Access may vary depending on other permissions, suc…" at bounding box center [776, 675] width 514 height 12
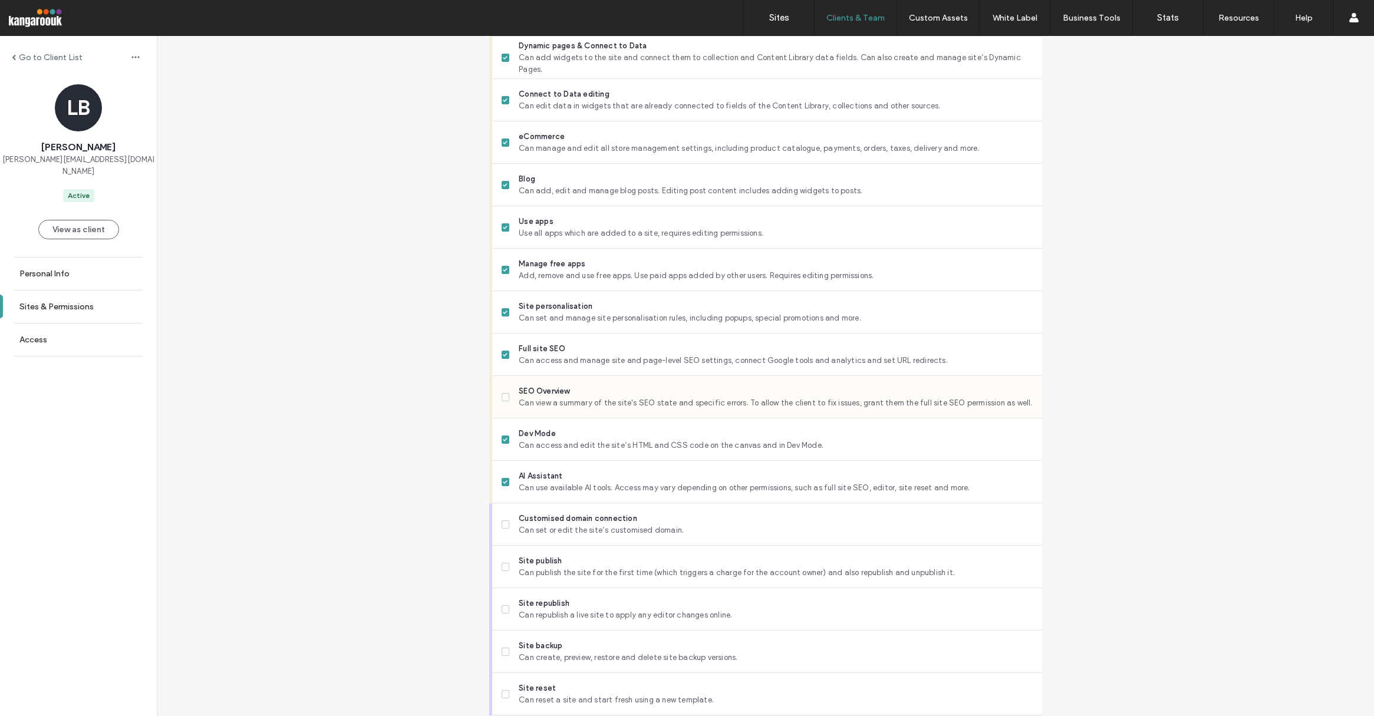
click at [653, 402] on span "Can view a summary of the site's SEO state and specific errors. To allow the cl…" at bounding box center [776, 403] width 514 height 12
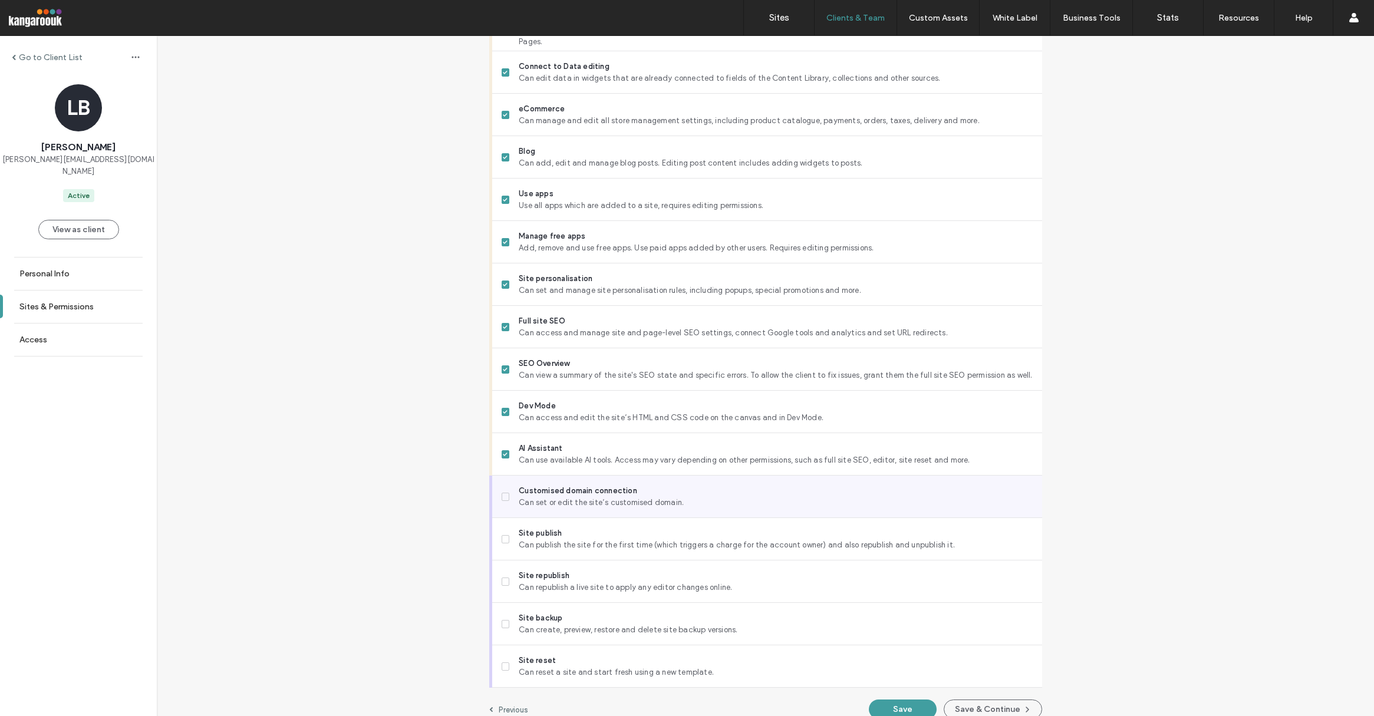
scroll to position [796, 0]
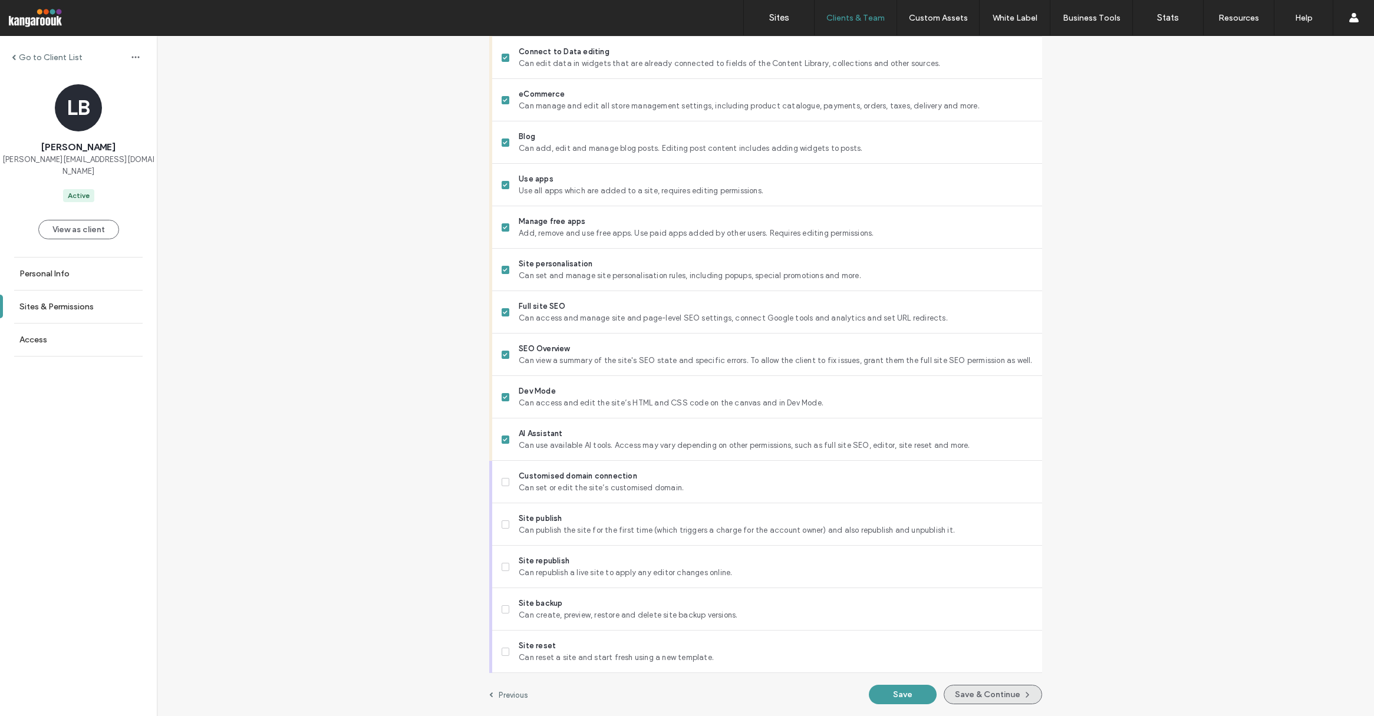
click at [981, 694] on button "Save & Continue" at bounding box center [993, 694] width 98 height 19
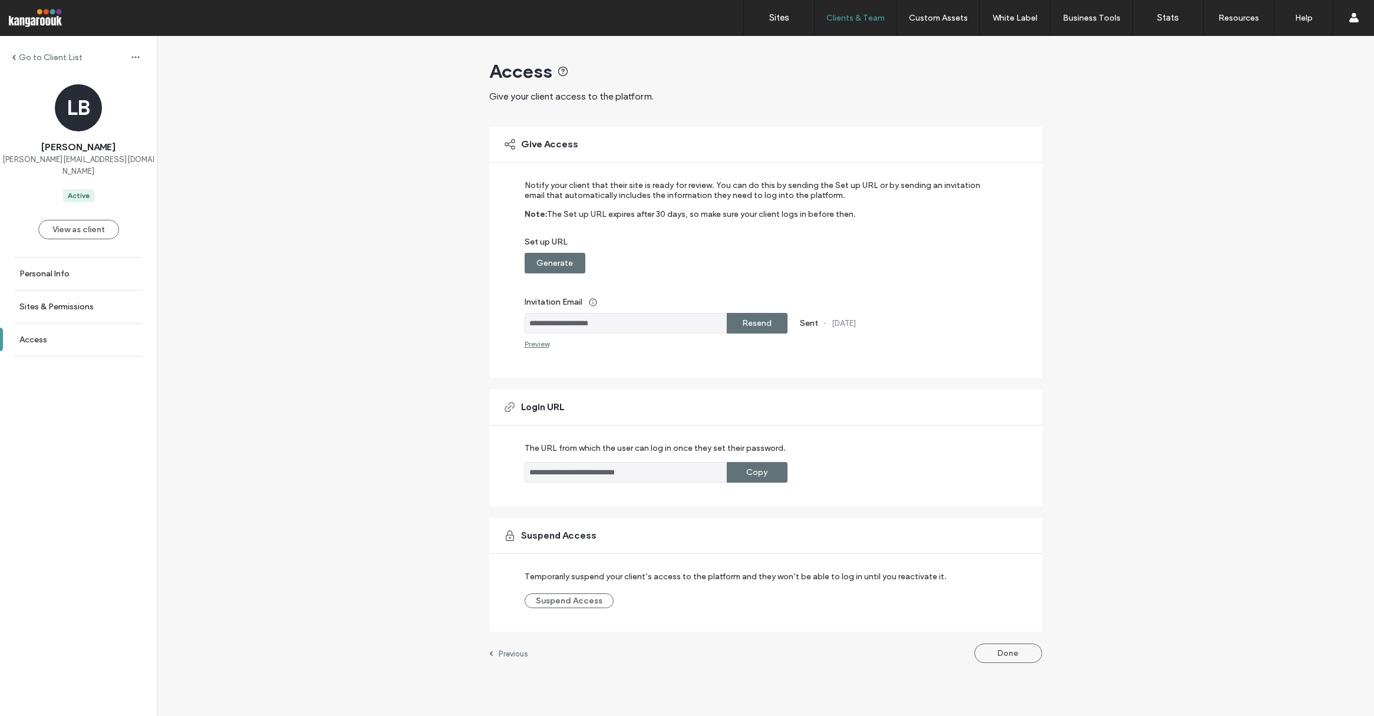
click at [761, 326] on label "Resend" at bounding box center [756, 323] width 29 height 22
click at [781, 13] on label "Sites" at bounding box center [779, 17] width 20 height 11
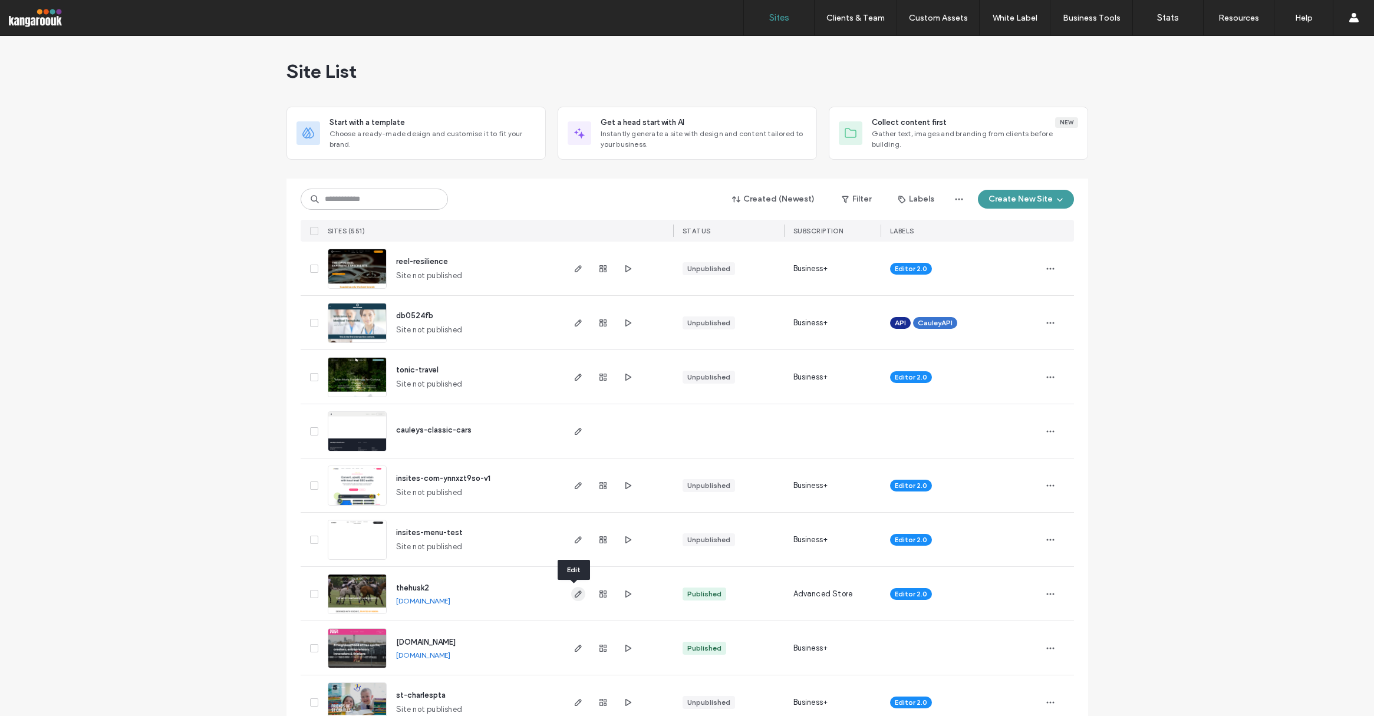
click at [575, 592] on icon "button" at bounding box center [578, 594] width 9 height 9
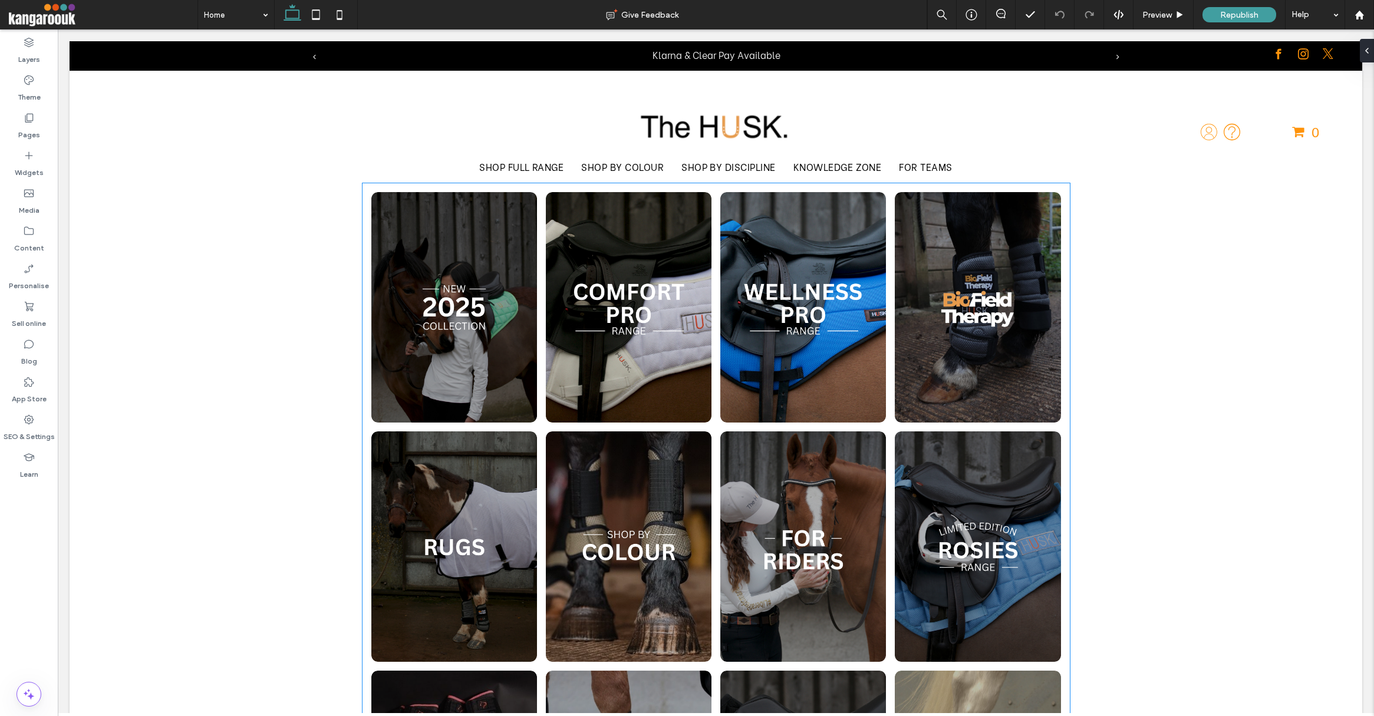
scroll to position [479, 0]
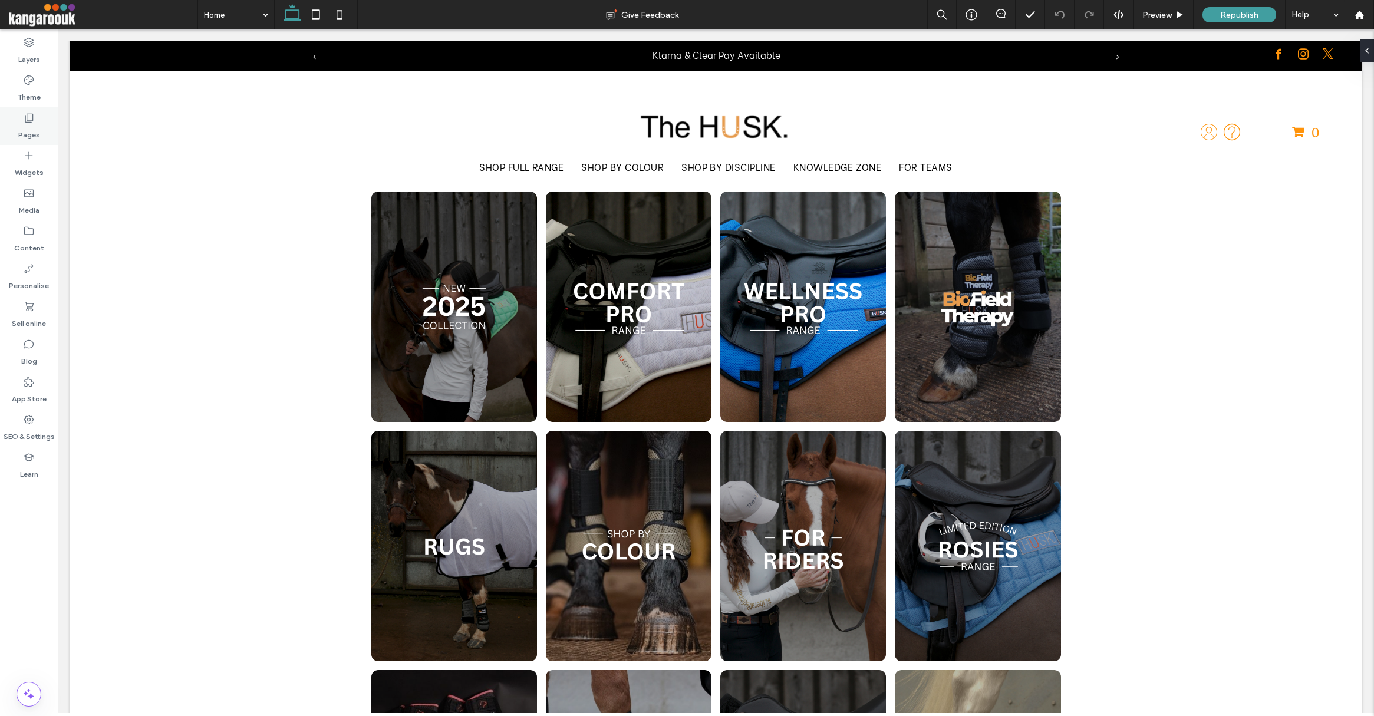
click at [25, 124] on label "Pages" at bounding box center [29, 132] width 22 height 17
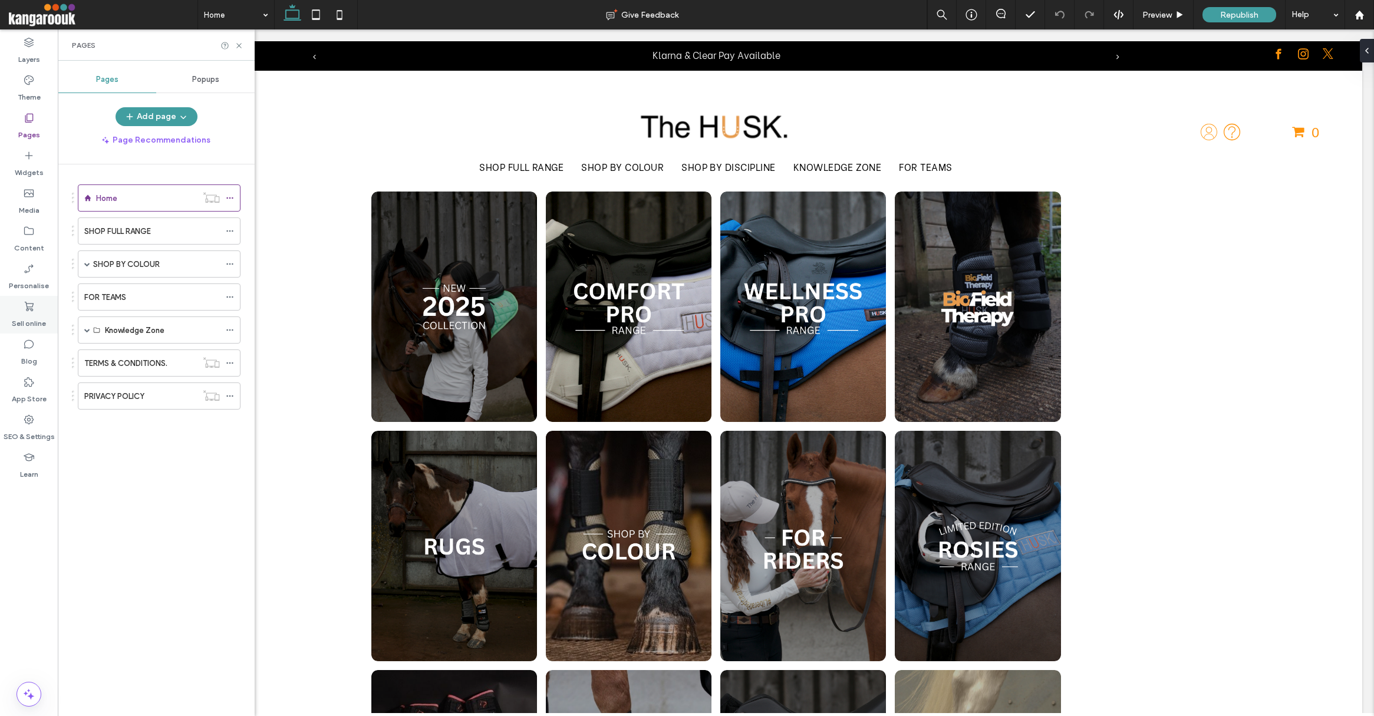
click at [28, 315] on label "Sell online" at bounding box center [29, 320] width 34 height 17
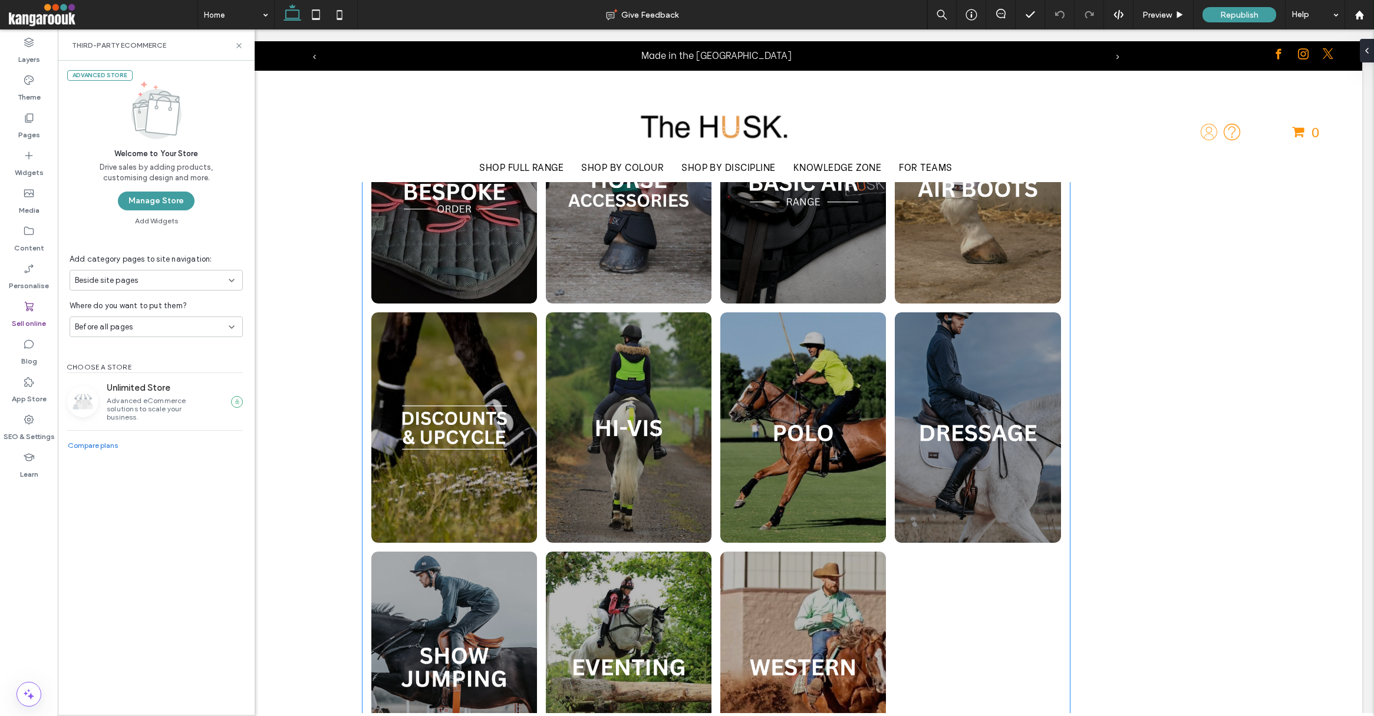
scroll to position [1077, 0]
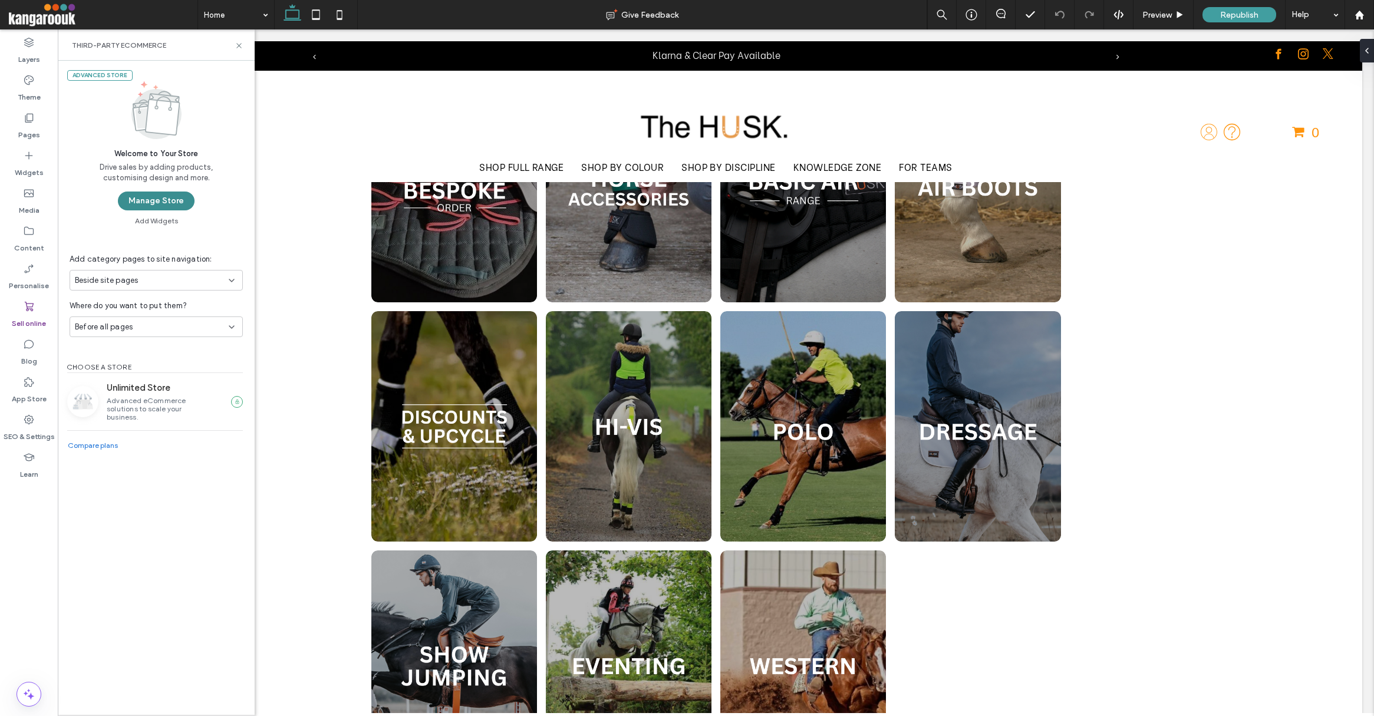
click at [133, 196] on button "Manage Store" at bounding box center [156, 201] width 77 height 19
